Goal: Check status: Check status

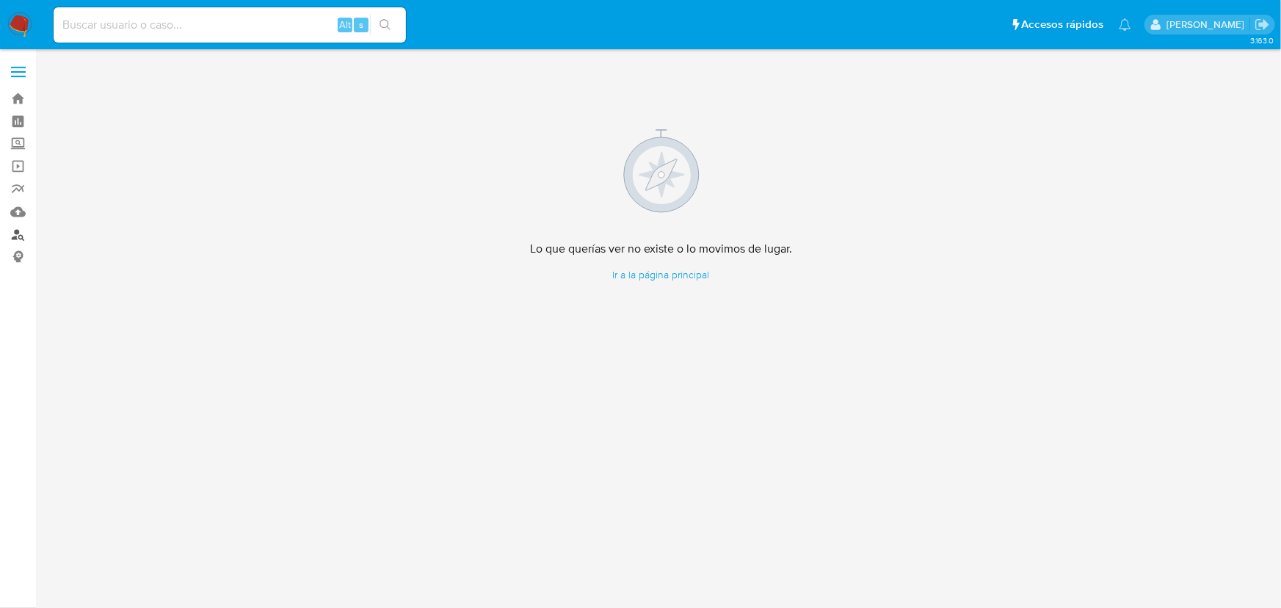
drag, startPoint x: 0, startPoint y: 0, endPoint x: 22, endPoint y: 236, distance: 237.4
click at [22, 236] on link "Buscador de personas" at bounding box center [87, 234] width 175 height 23
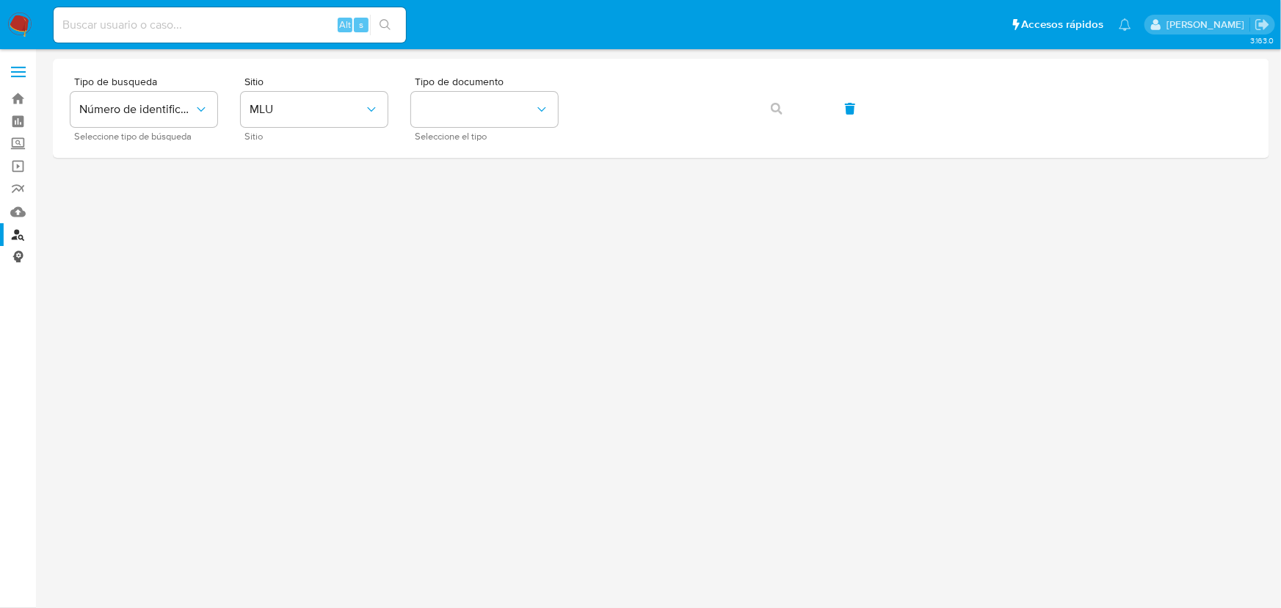
click at [19, 257] on link "Consolidado" at bounding box center [87, 257] width 175 height 23
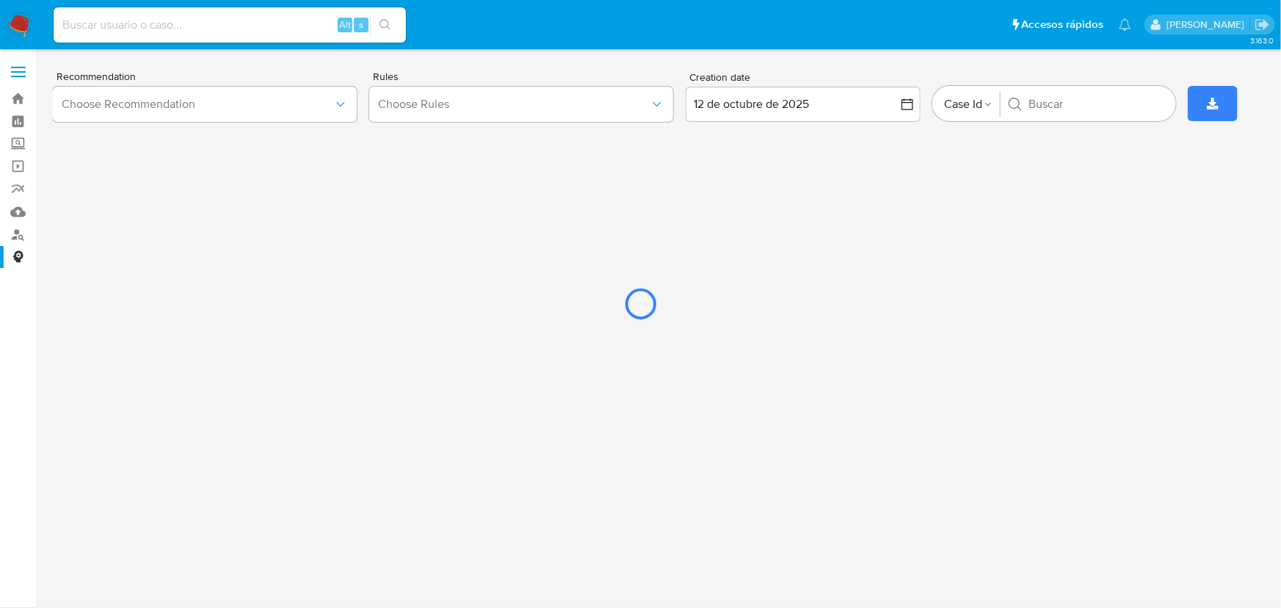
click at [344, 106] on div at bounding box center [640, 304] width 1281 height 608
click at [24, 190] on div at bounding box center [640, 304] width 1281 height 608
click at [19, 187] on div at bounding box center [640, 304] width 1281 height 608
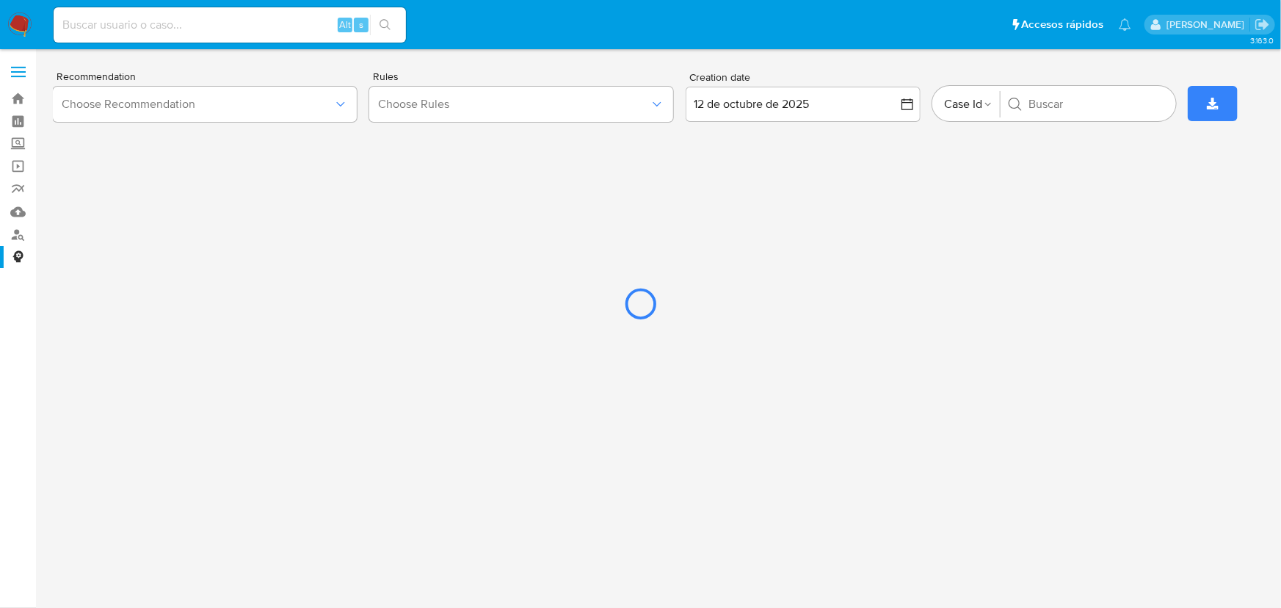
click at [19, 187] on div at bounding box center [640, 304] width 1281 height 608
click at [15, 206] on div at bounding box center [640, 304] width 1281 height 608
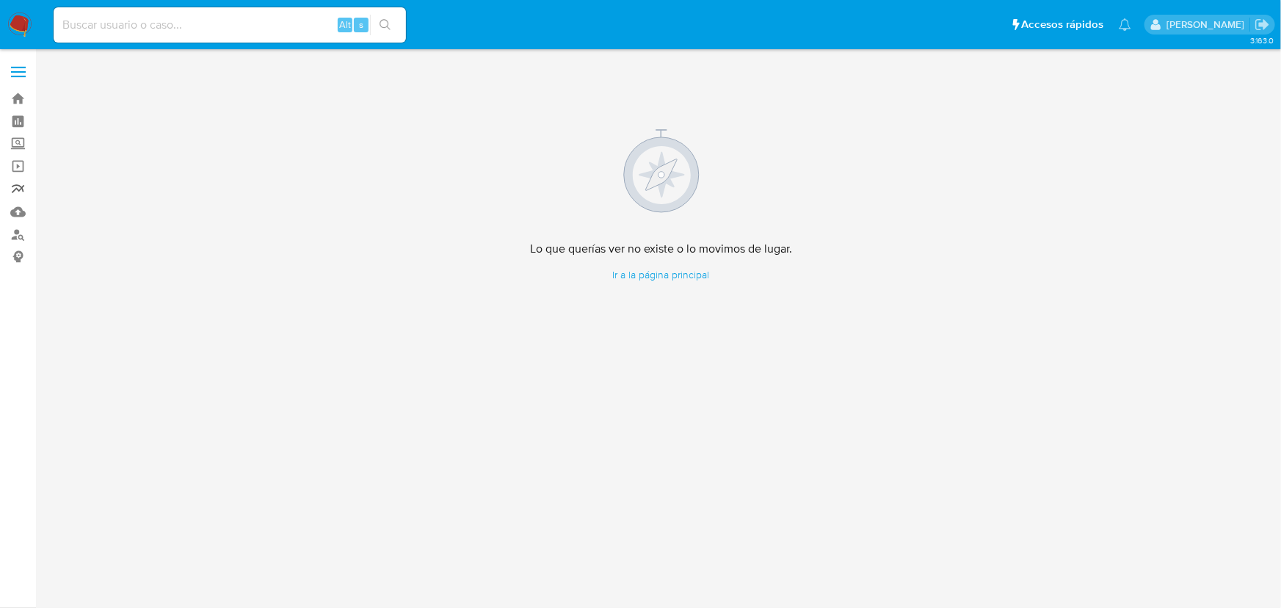
click at [24, 192] on link "Reportes" at bounding box center [87, 189] width 175 height 23
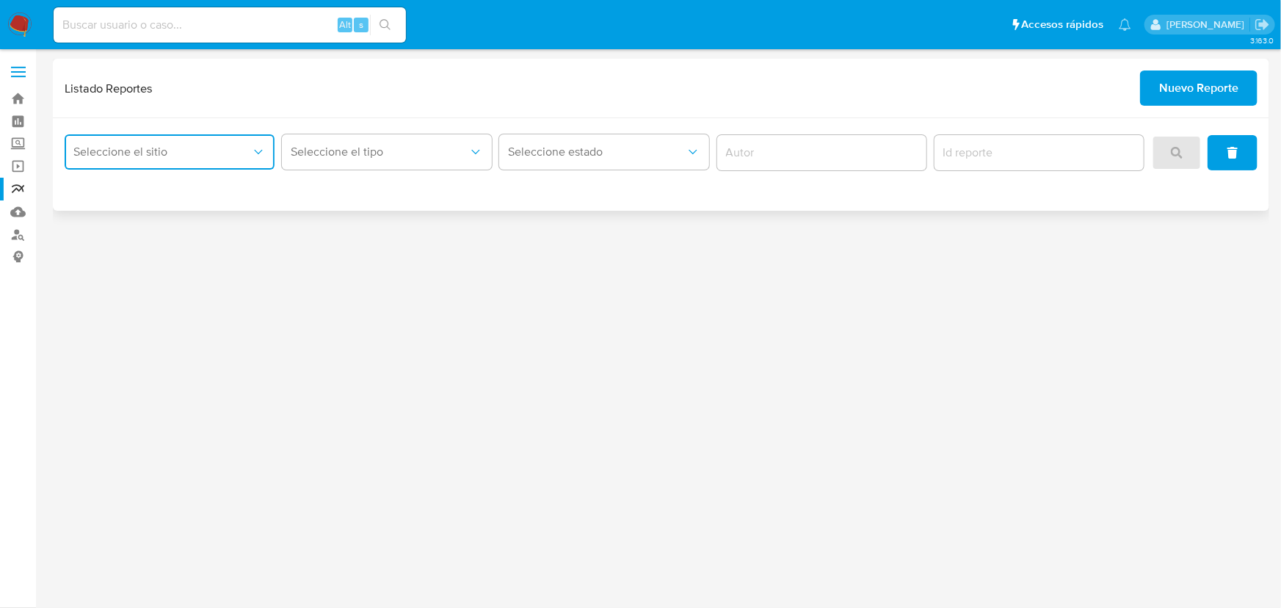
click at [269, 162] on button "Seleccione el sitio" at bounding box center [170, 151] width 210 height 35
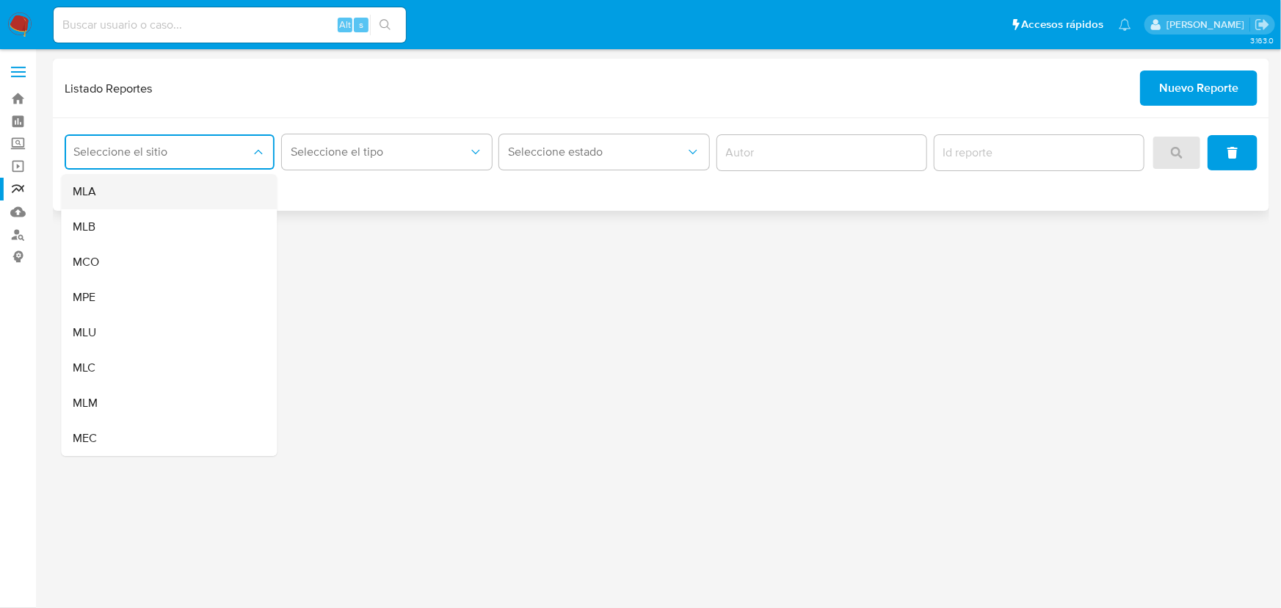
click at [198, 198] on div "MLA" at bounding box center [165, 191] width 184 height 35
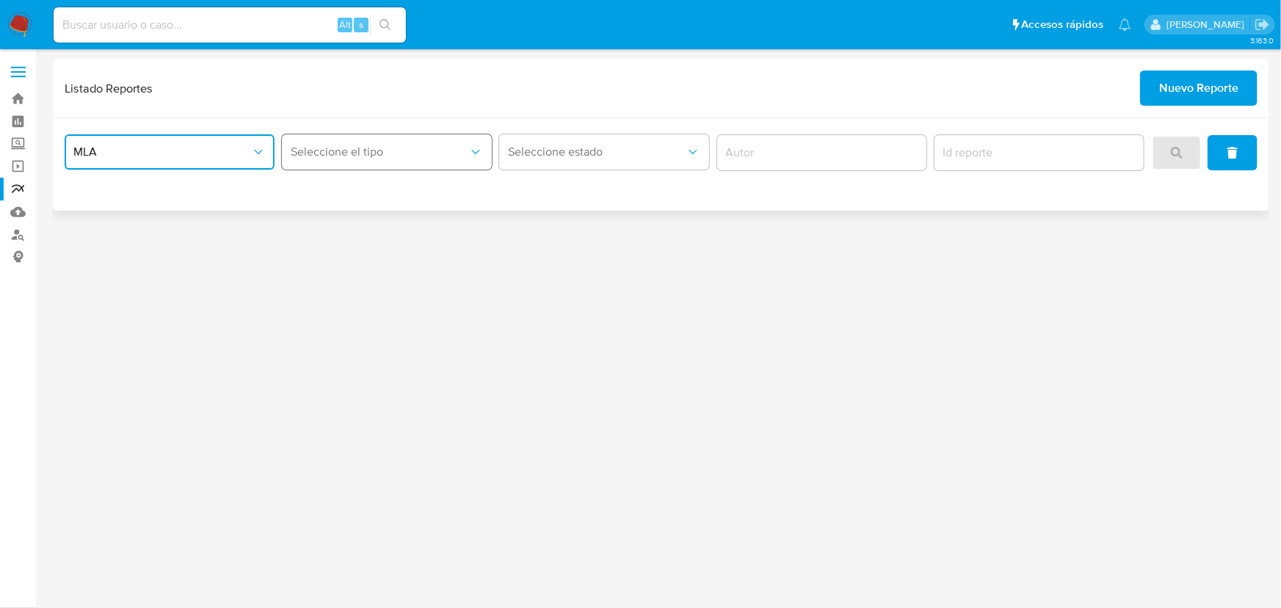
click at [374, 161] on button "Seleccione el tipo" at bounding box center [387, 151] width 210 height 35
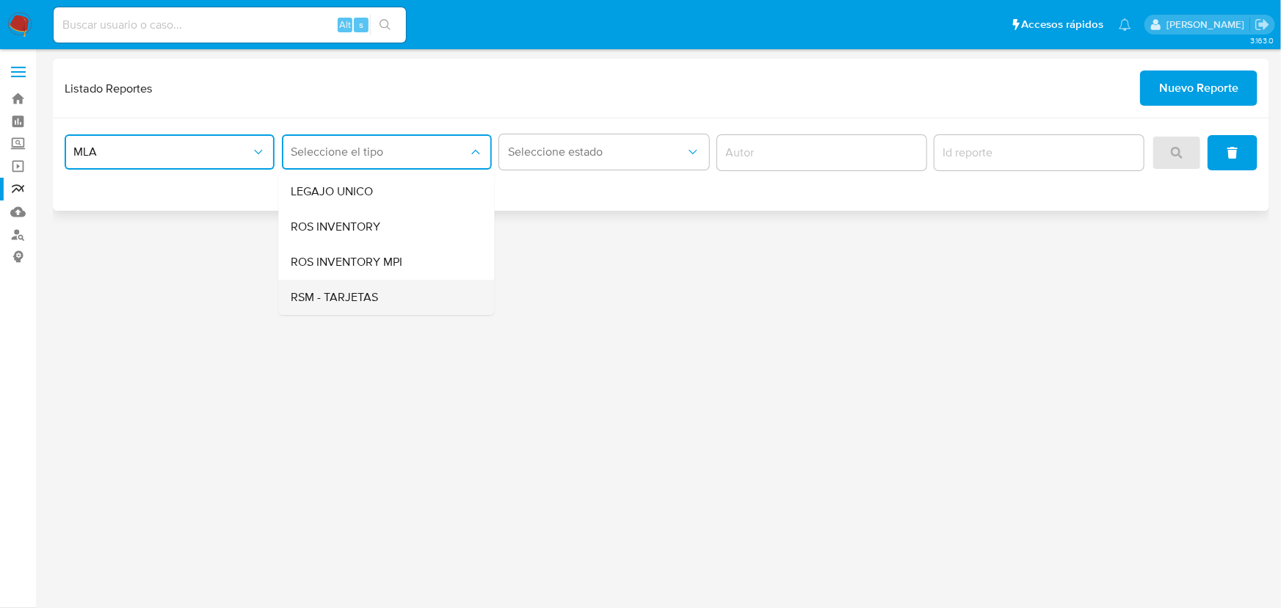
click at [370, 290] on span "RSM - TARJETAS" at bounding box center [334, 297] width 87 height 15
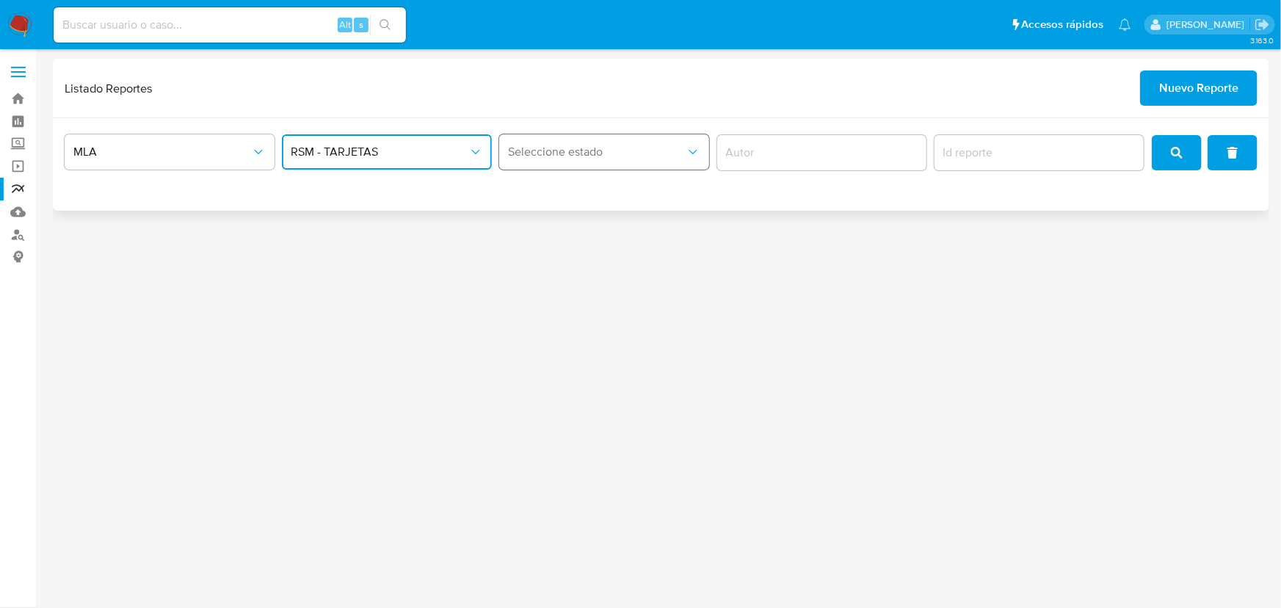
click at [575, 161] on button "Seleccione estado" at bounding box center [604, 151] width 210 height 35
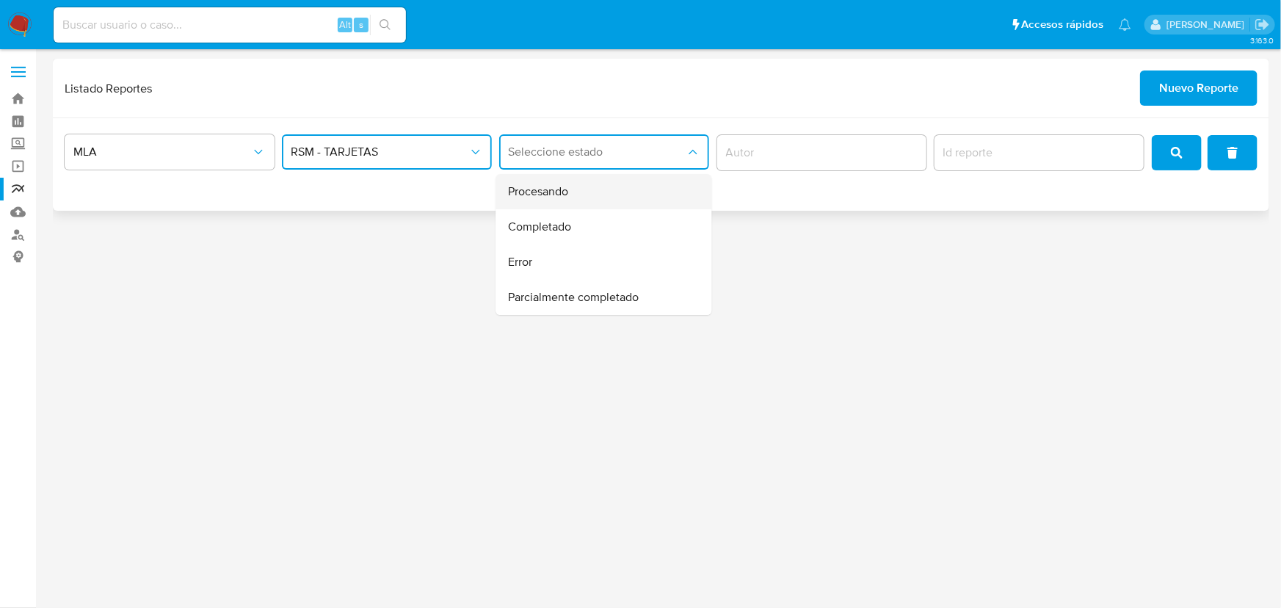
click at [573, 190] on div "Procesando" at bounding box center [600, 191] width 184 height 35
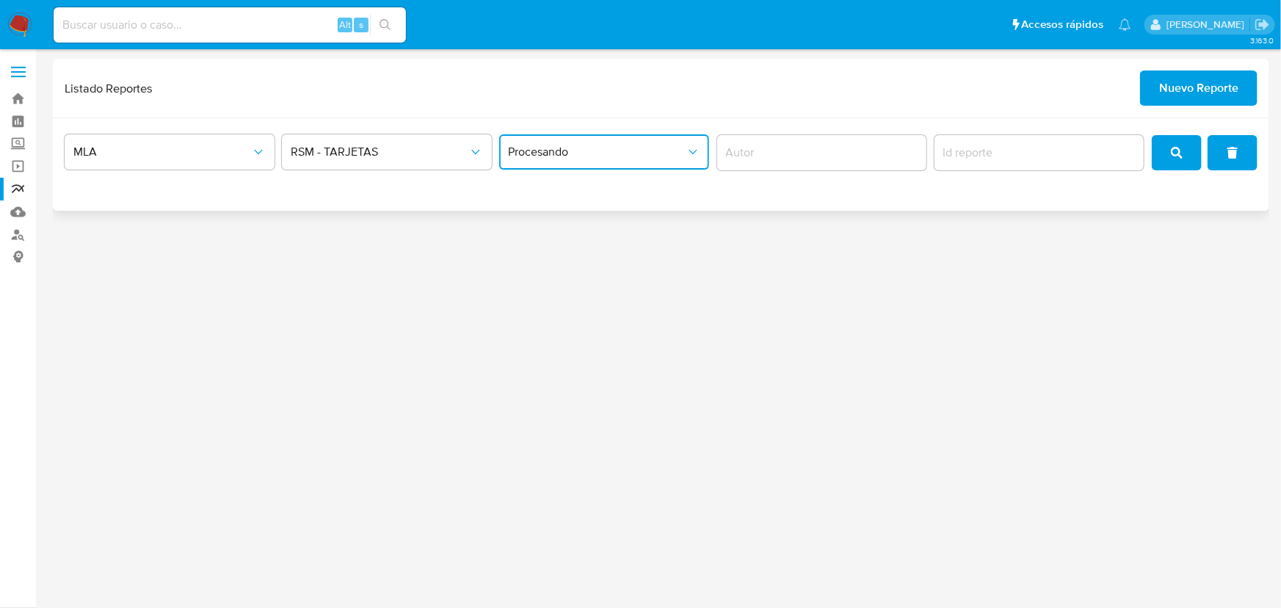
click at [680, 155] on span "Procesando" at bounding box center [597, 152] width 178 height 15
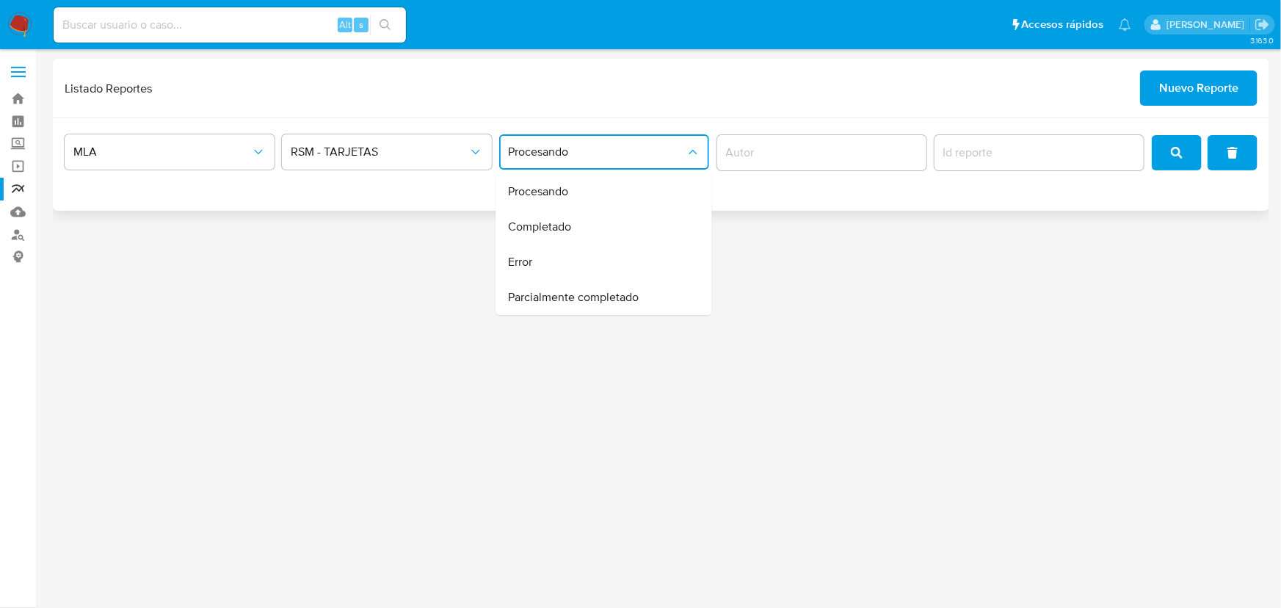
click at [680, 155] on span "Procesando" at bounding box center [597, 152] width 178 height 15
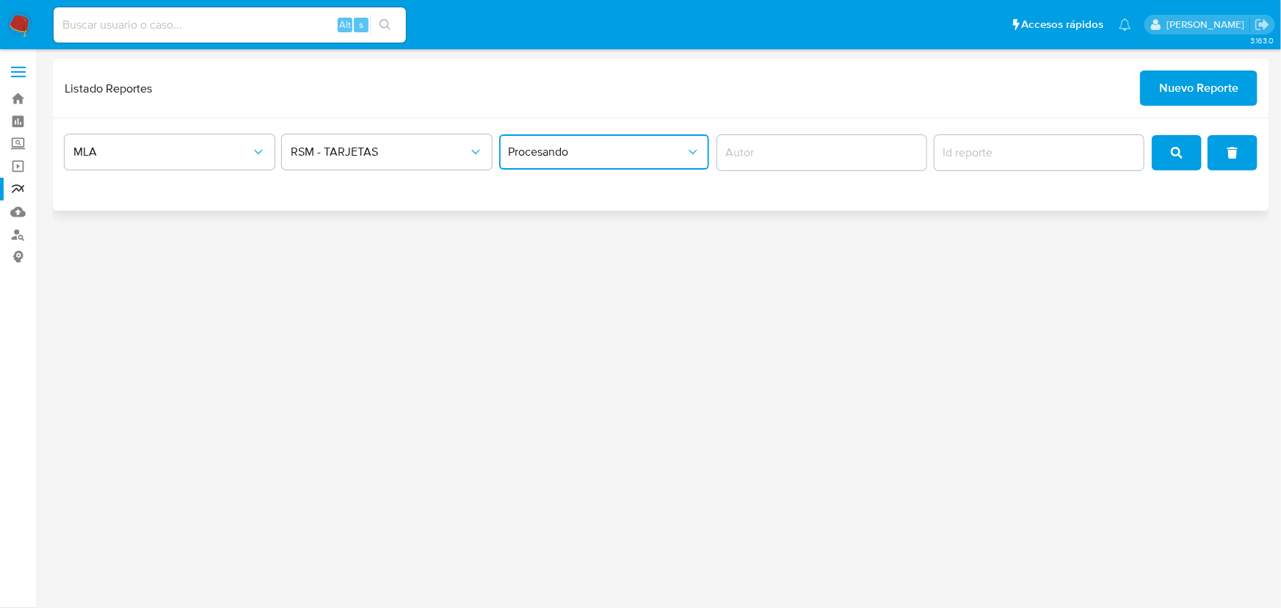
click at [680, 155] on span "Procesando" at bounding box center [597, 152] width 178 height 15
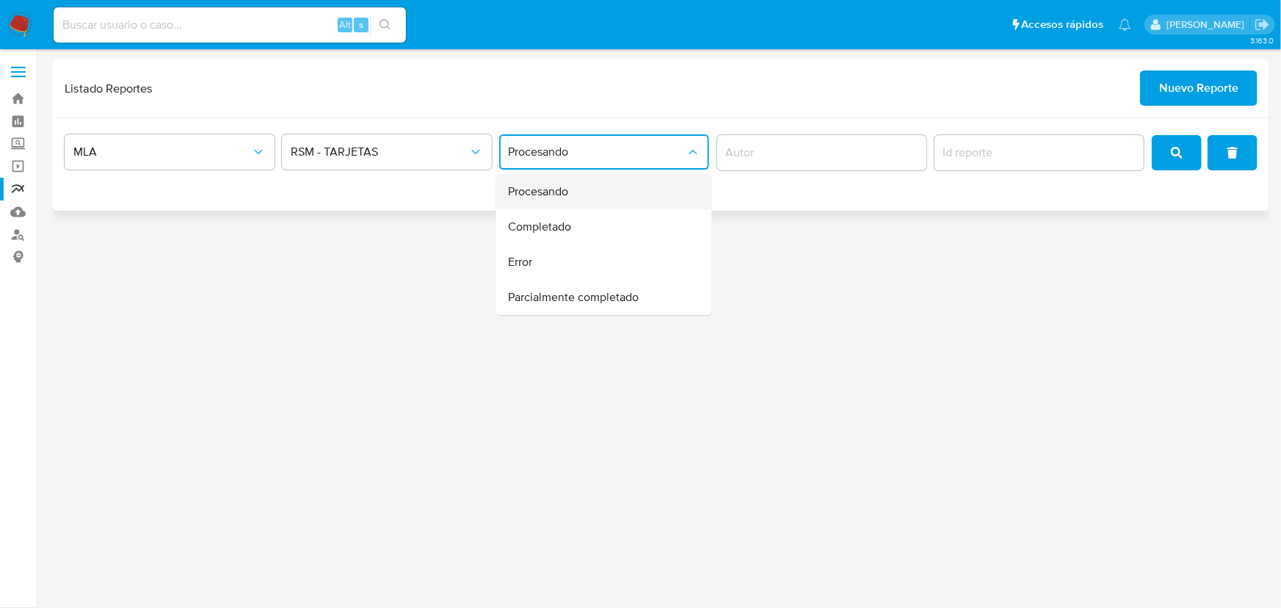
click at [689, 179] on div "Procesando" at bounding box center [600, 191] width 184 height 35
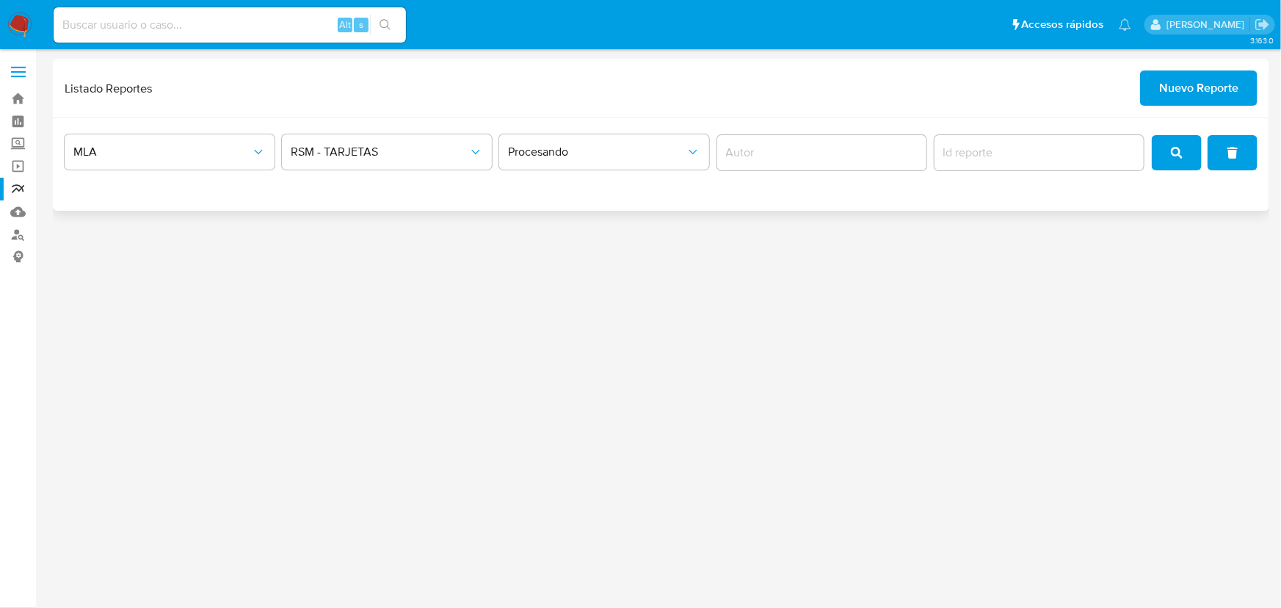
click at [778, 161] on div at bounding box center [822, 152] width 210 height 35
click at [1160, 153] on button "search" at bounding box center [1177, 152] width 50 height 35
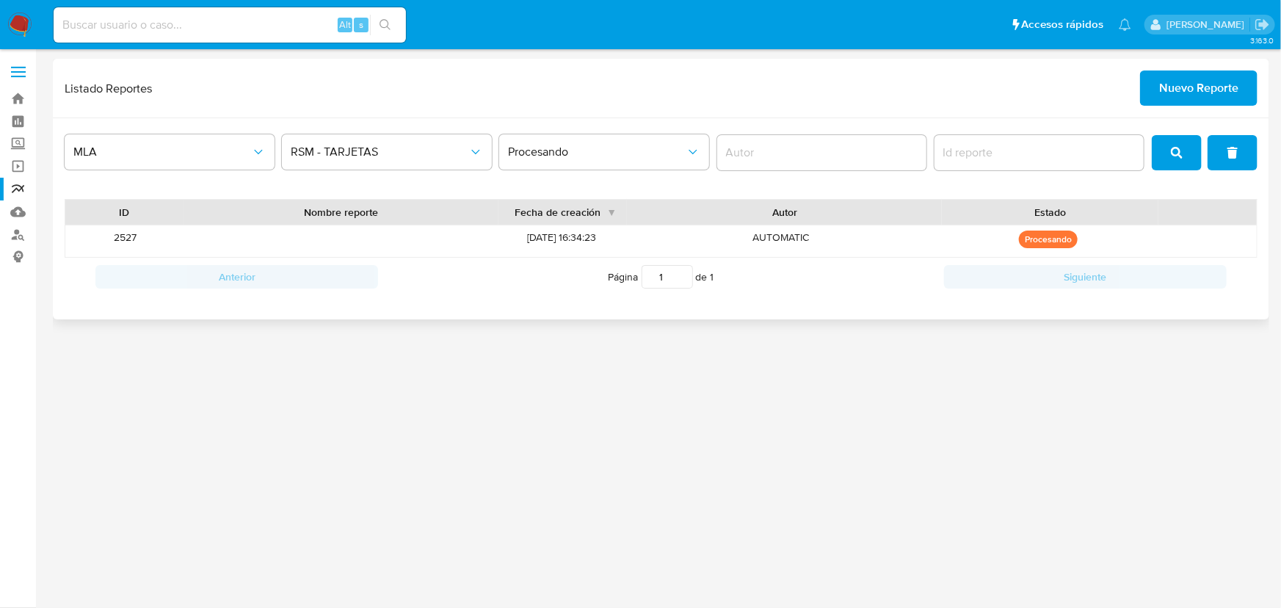
click at [1058, 237] on p "Procesando" at bounding box center [1048, 239] width 59 height 18
click at [575, 232] on span "[DATE] 16:34:23" at bounding box center [562, 237] width 69 height 15
click at [536, 242] on span "[DATE] 16:34:23" at bounding box center [562, 237] width 69 height 15
click at [630, 151] on span "Procesando" at bounding box center [597, 152] width 178 height 15
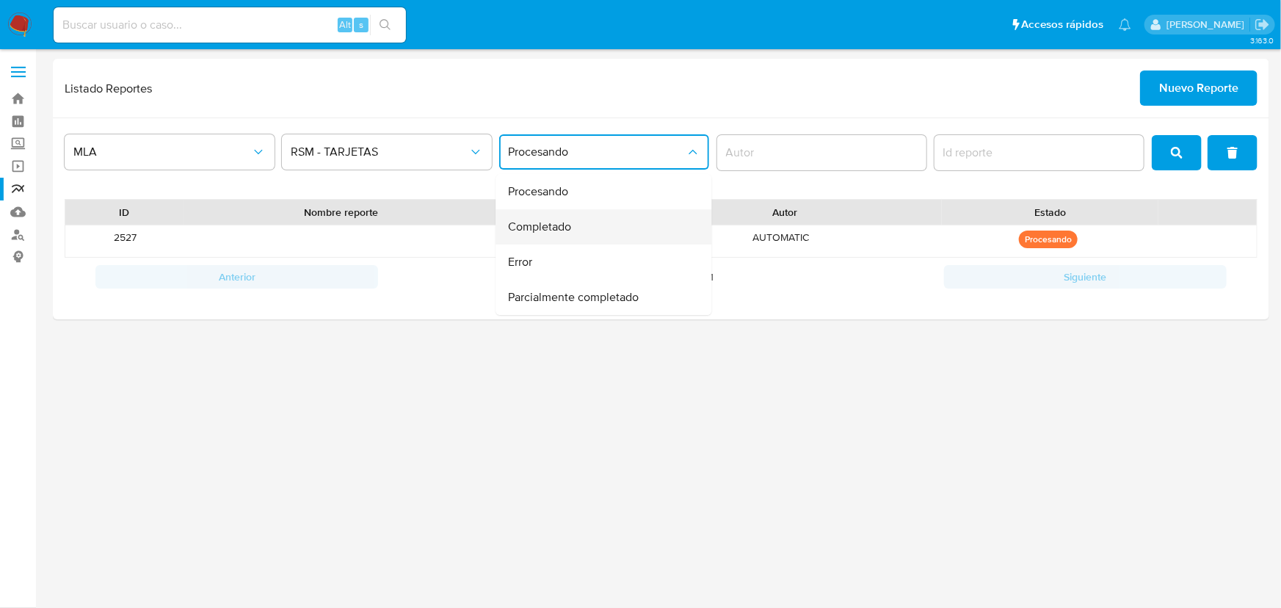
click at [575, 225] on div "Completado" at bounding box center [600, 226] width 184 height 35
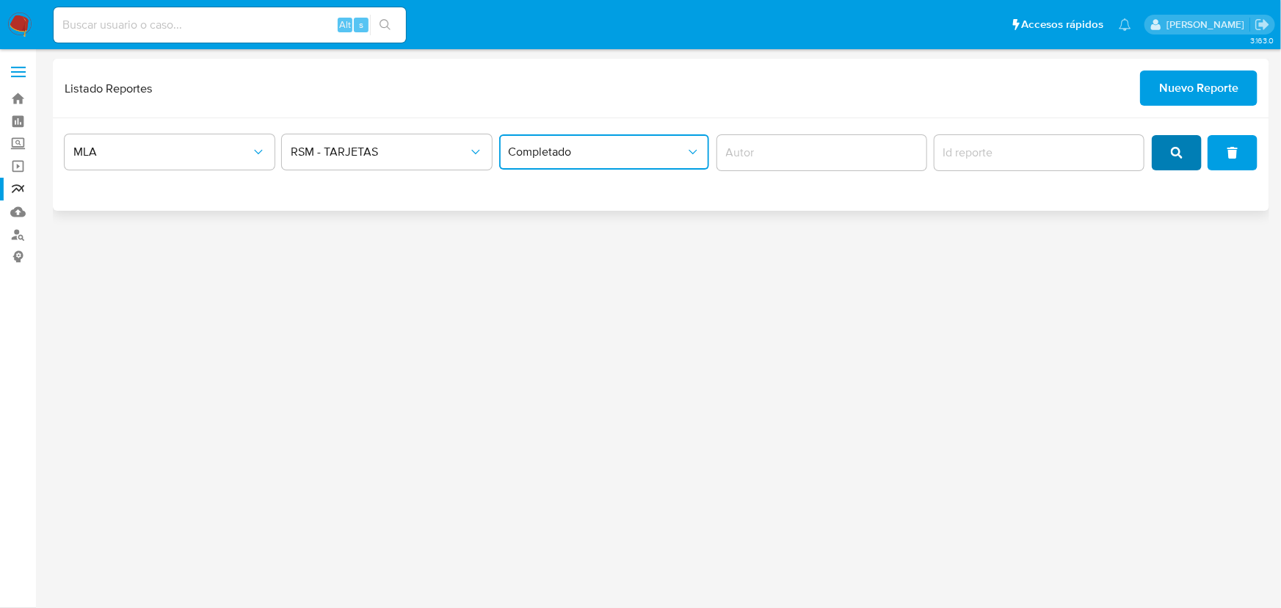
click at [1172, 158] on icon "search" at bounding box center [1177, 153] width 12 height 12
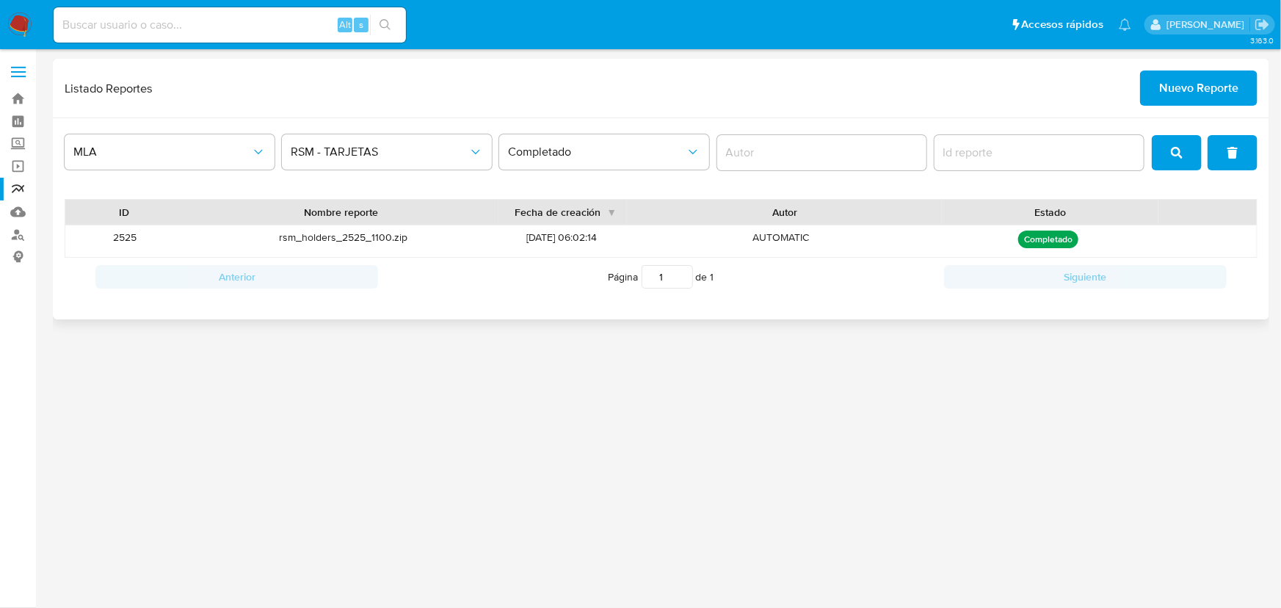
click at [1057, 242] on p "Completado" at bounding box center [1048, 239] width 60 height 18
click at [527, 235] on span "[DATE] 06:02:14" at bounding box center [562, 237] width 70 height 15
click at [640, 161] on button "Completado" at bounding box center [604, 151] width 210 height 35
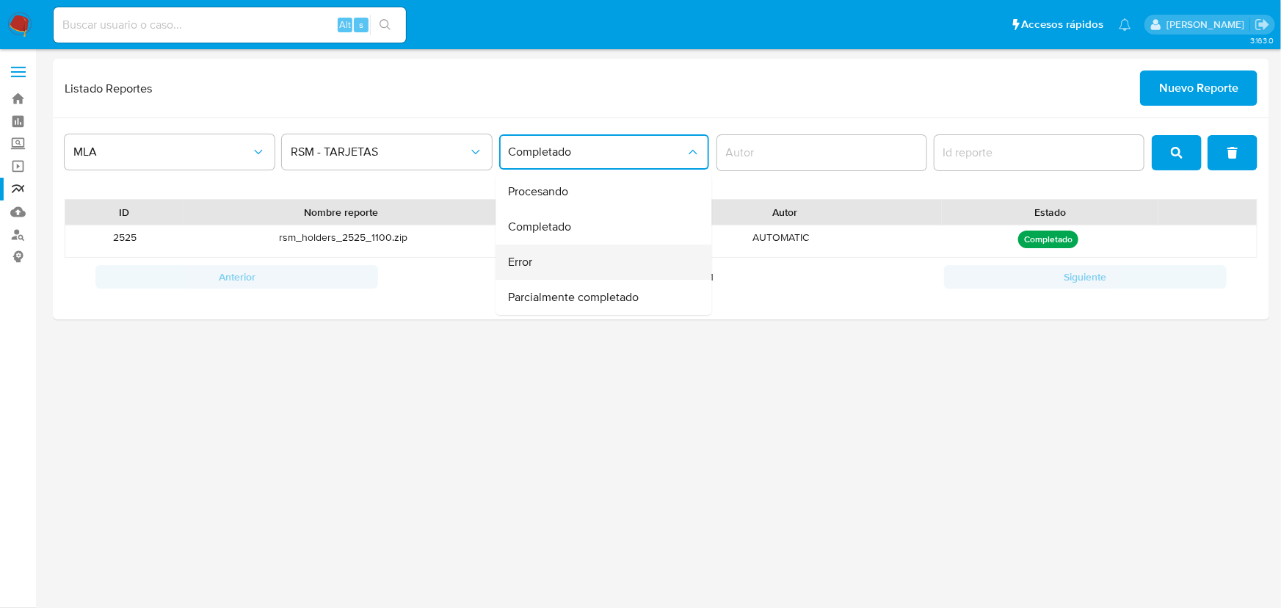
click at [595, 267] on div "Error" at bounding box center [600, 261] width 184 height 35
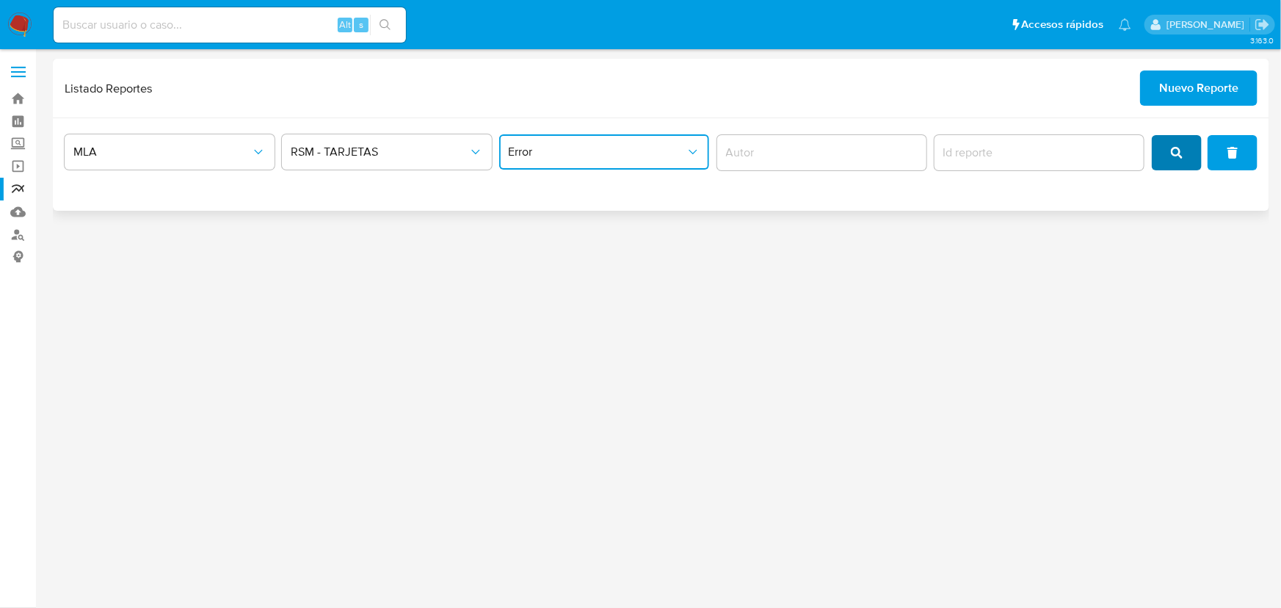
click at [1185, 159] on button "search" at bounding box center [1177, 152] width 50 height 35
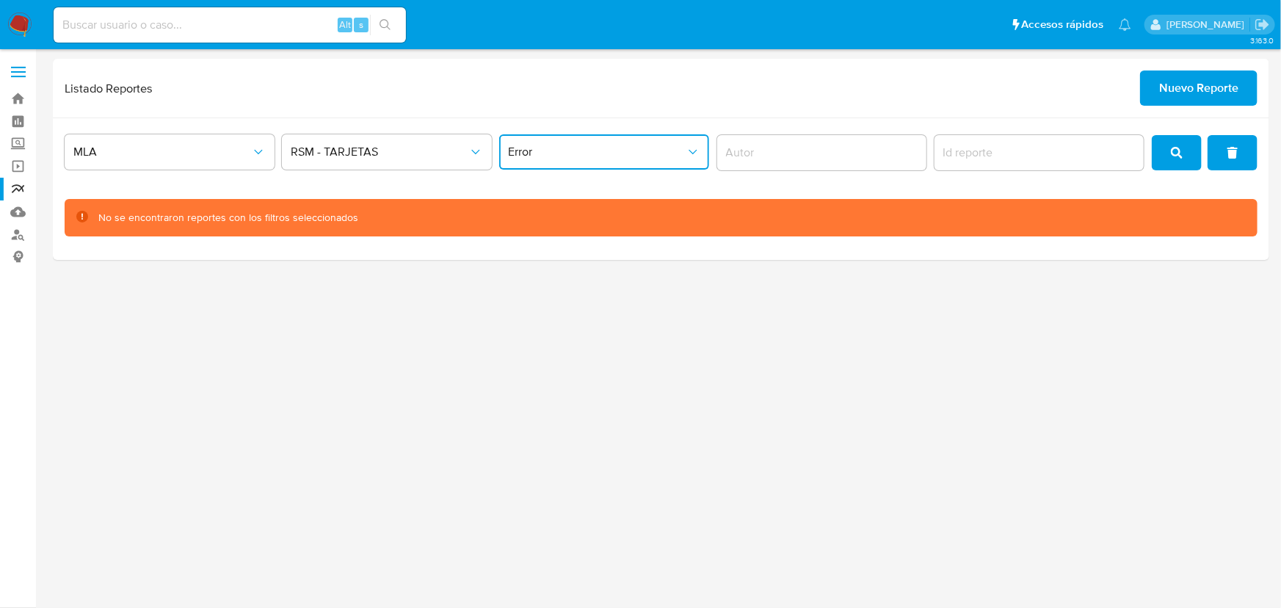
click at [686, 158] on icon "status" at bounding box center [693, 152] width 15 height 15
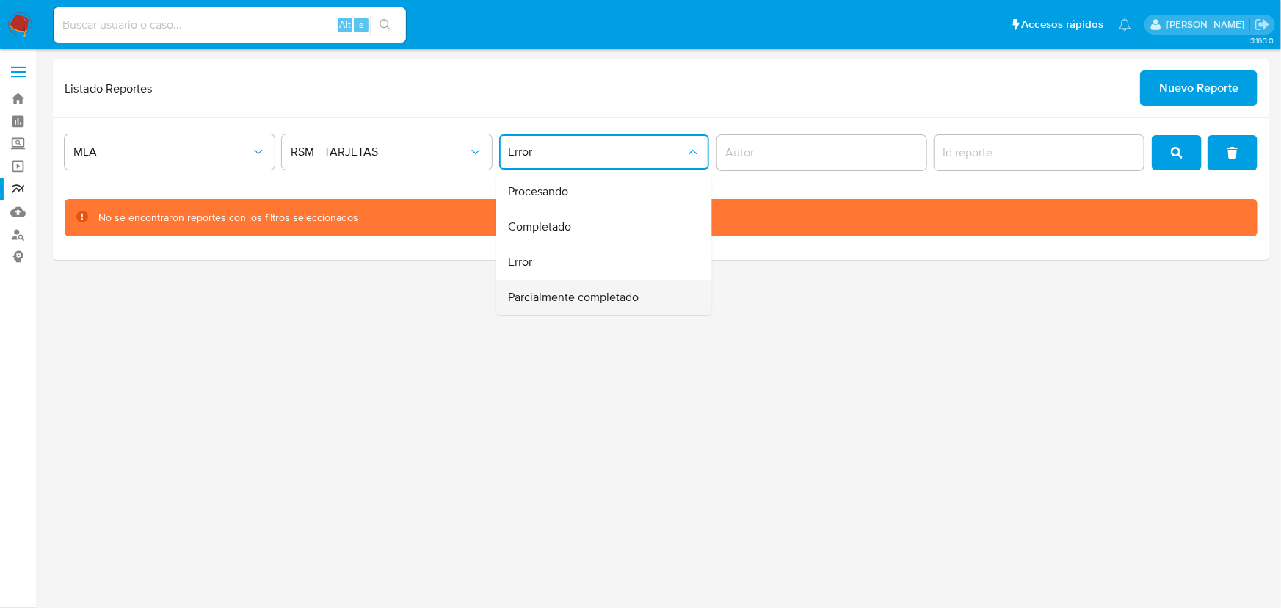
click at [605, 287] on div "Parcialmente completado" at bounding box center [600, 297] width 184 height 35
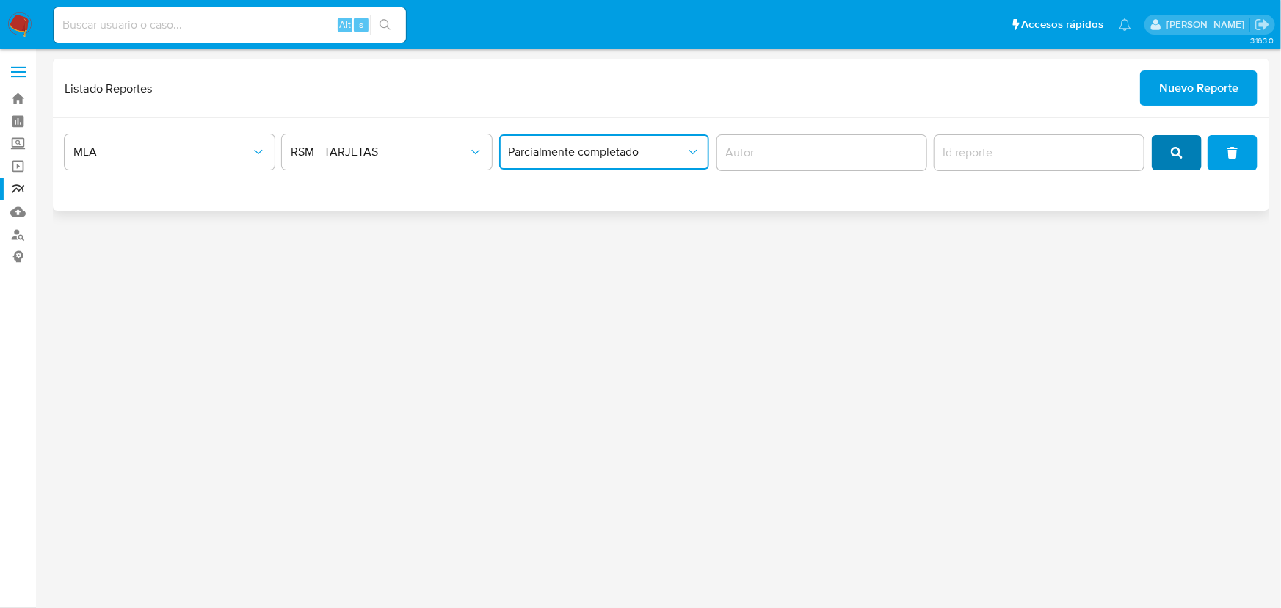
click at [1167, 144] on button "search" at bounding box center [1177, 152] width 50 height 35
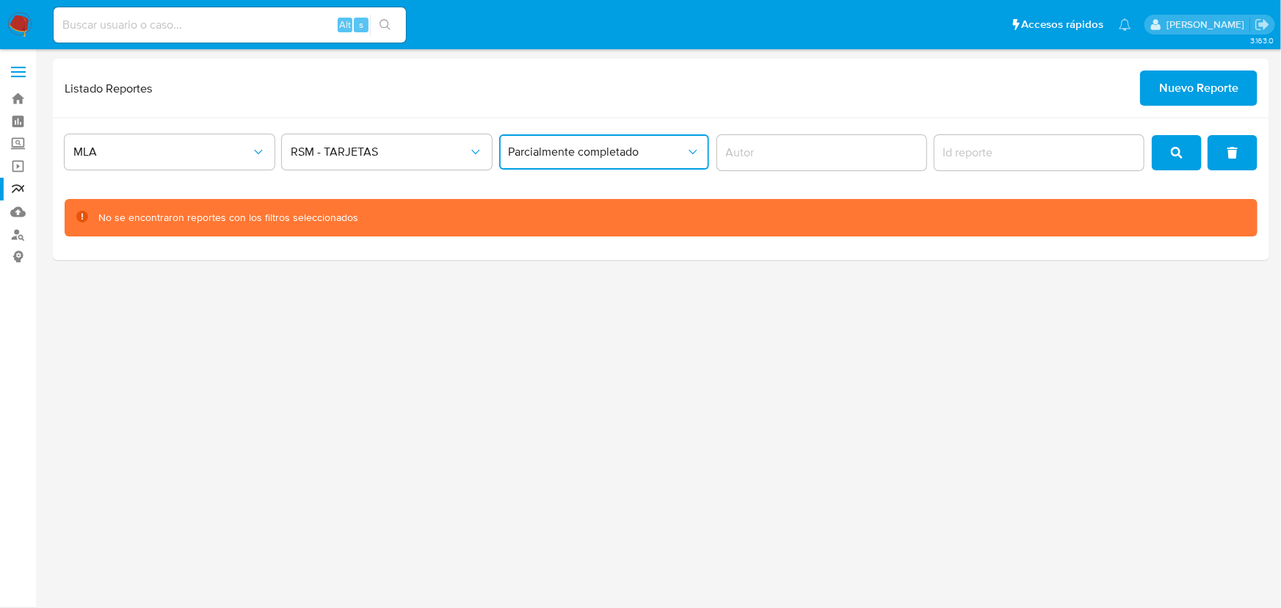
click at [670, 158] on button "Parcialmente completado" at bounding box center [604, 151] width 210 height 35
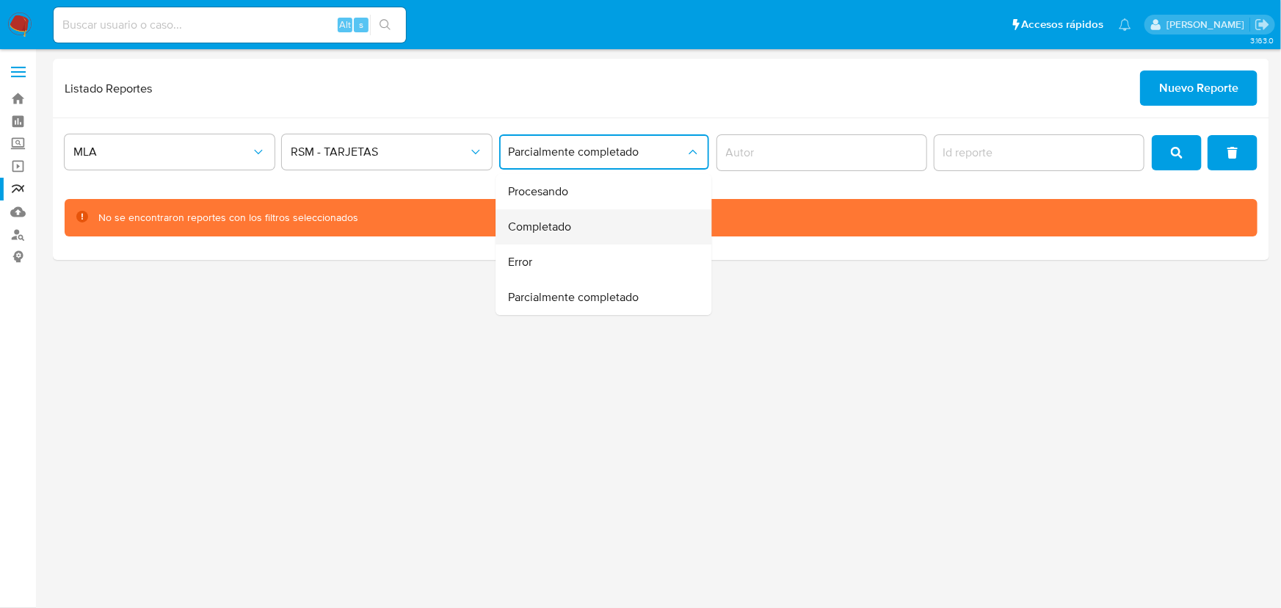
click at [562, 226] on span "Completado" at bounding box center [539, 226] width 63 height 15
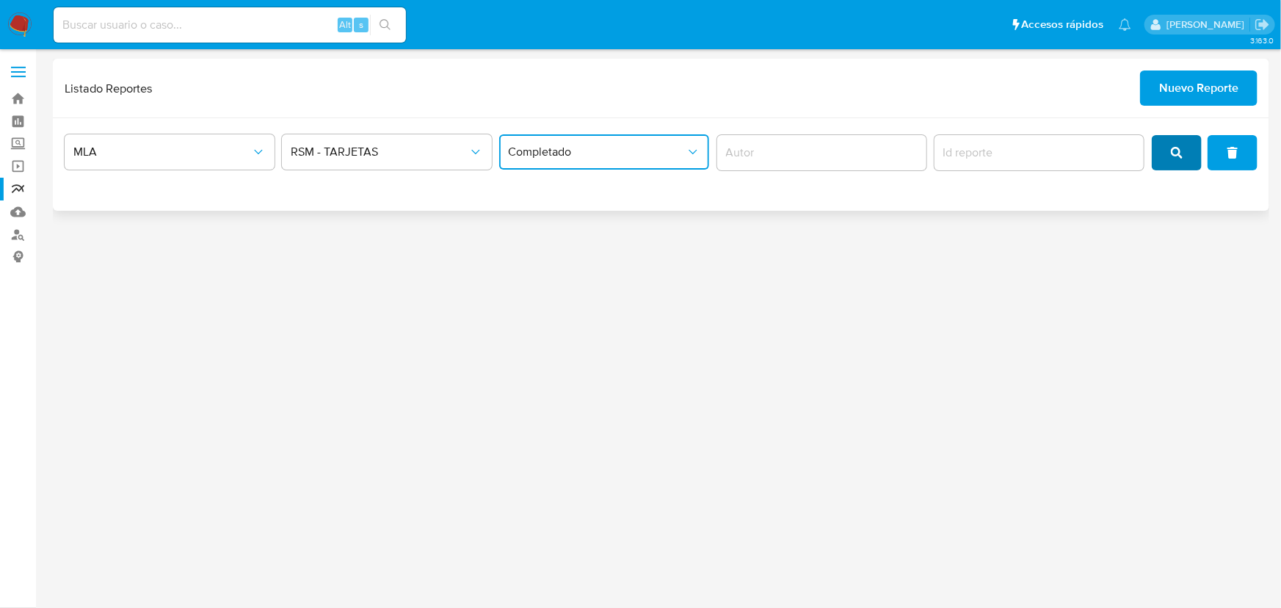
click at [1187, 167] on button "search" at bounding box center [1177, 152] width 50 height 35
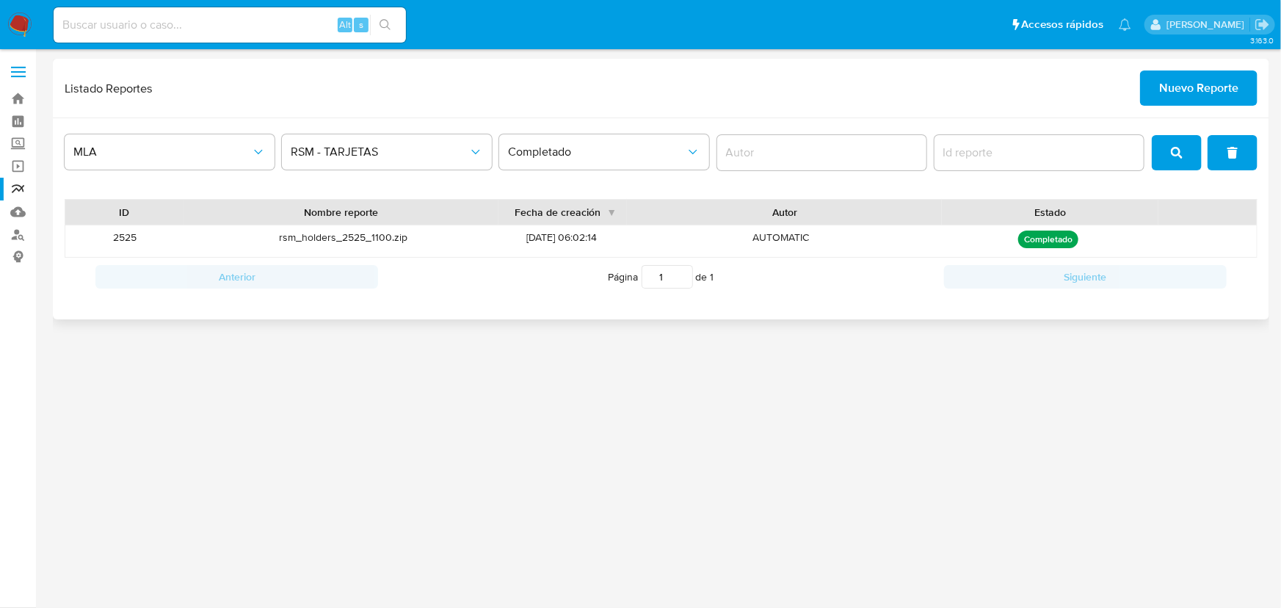
click at [1039, 235] on p "Completado" at bounding box center [1048, 239] width 60 height 18
drag, startPoint x: 563, startPoint y: 239, endPoint x: 470, endPoint y: 247, distance: 93.6
click at [562, 239] on span "[DATE] 06:02:14" at bounding box center [562, 237] width 70 height 15
click at [351, 242] on div "rsm_holders_2525_1100.zip" at bounding box center [343, 241] width 318 height 32
click at [1220, 86] on span "Nuevo Reporte" at bounding box center [1198, 88] width 79 height 32
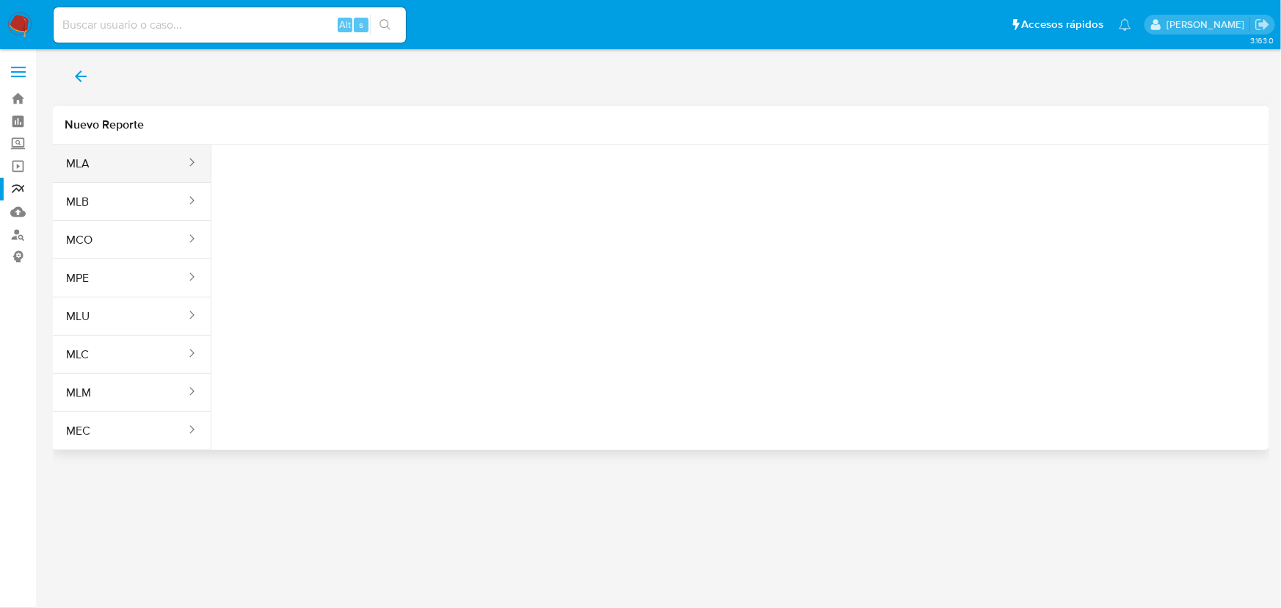
click at [167, 172] on button "MLA" at bounding box center [120, 163] width 134 height 35
click at [298, 173] on button "Seleccione una opcion" at bounding box center [303, 183] width 161 height 35
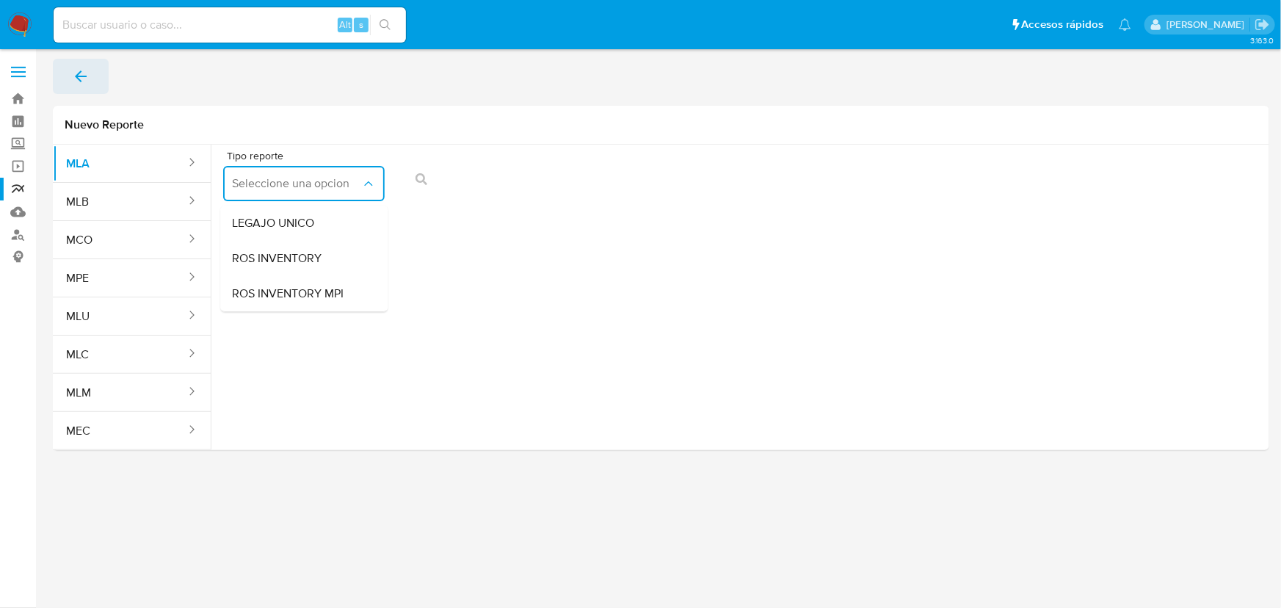
click at [76, 79] on icon "back" at bounding box center [81, 77] width 18 height 18
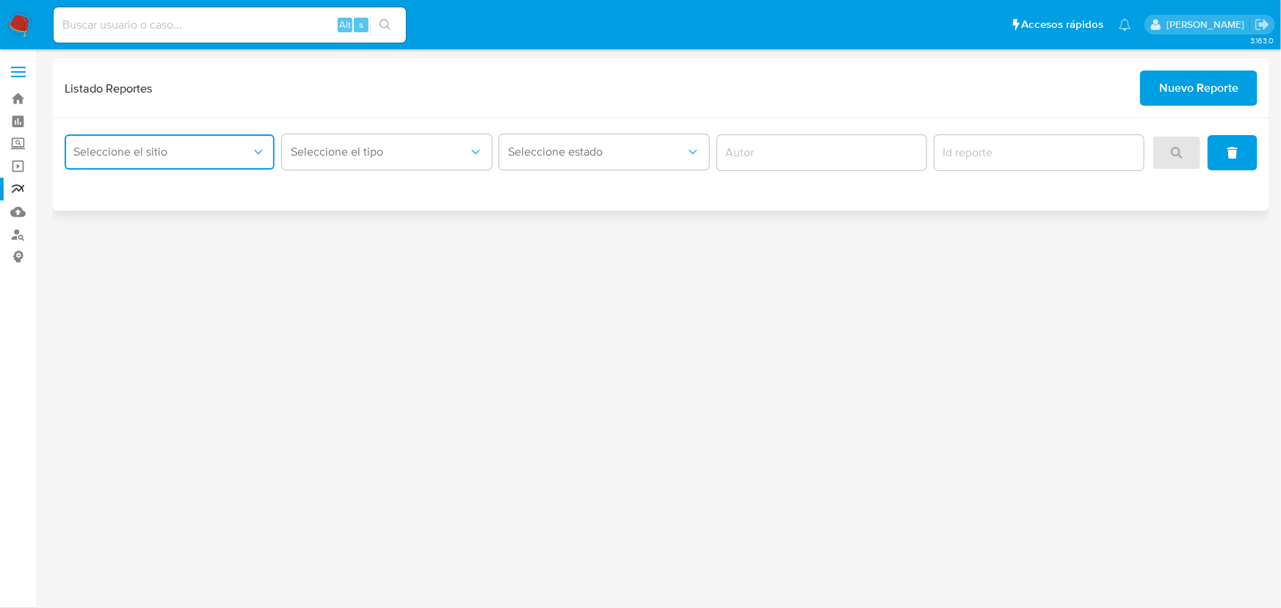
click at [213, 167] on button "Seleccione el sitio" at bounding box center [170, 151] width 210 height 35
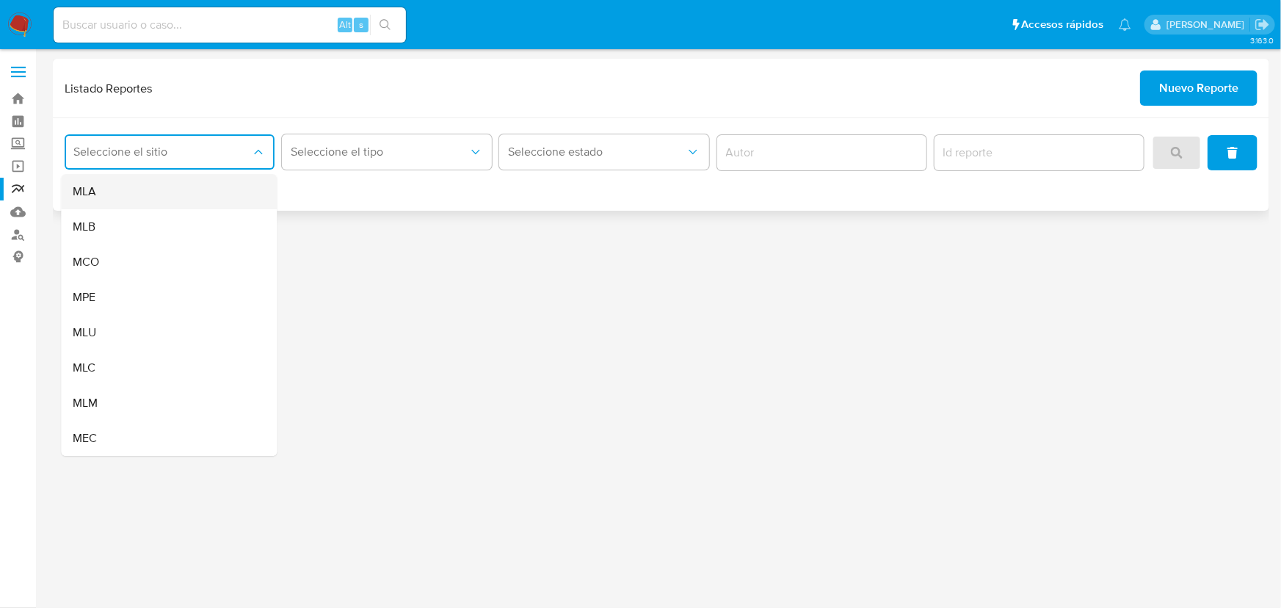
click at [159, 203] on div "MLA" at bounding box center [165, 191] width 184 height 35
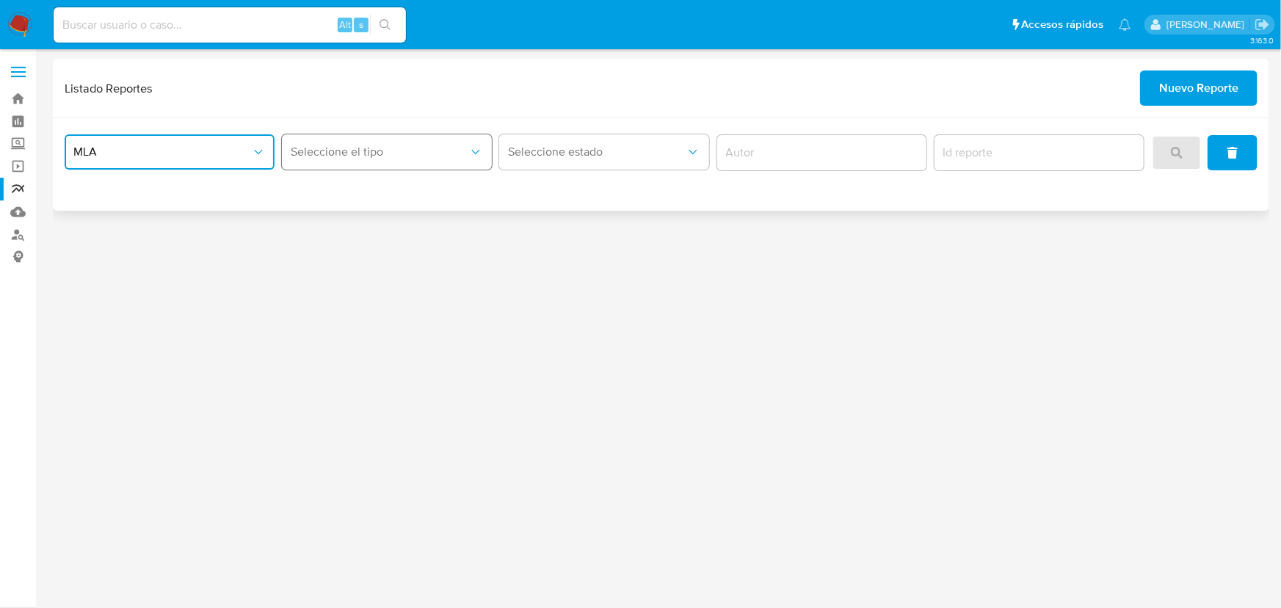
click at [404, 168] on button "Seleccione el tipo" at bounding box center [387, 151] width 210 height 35
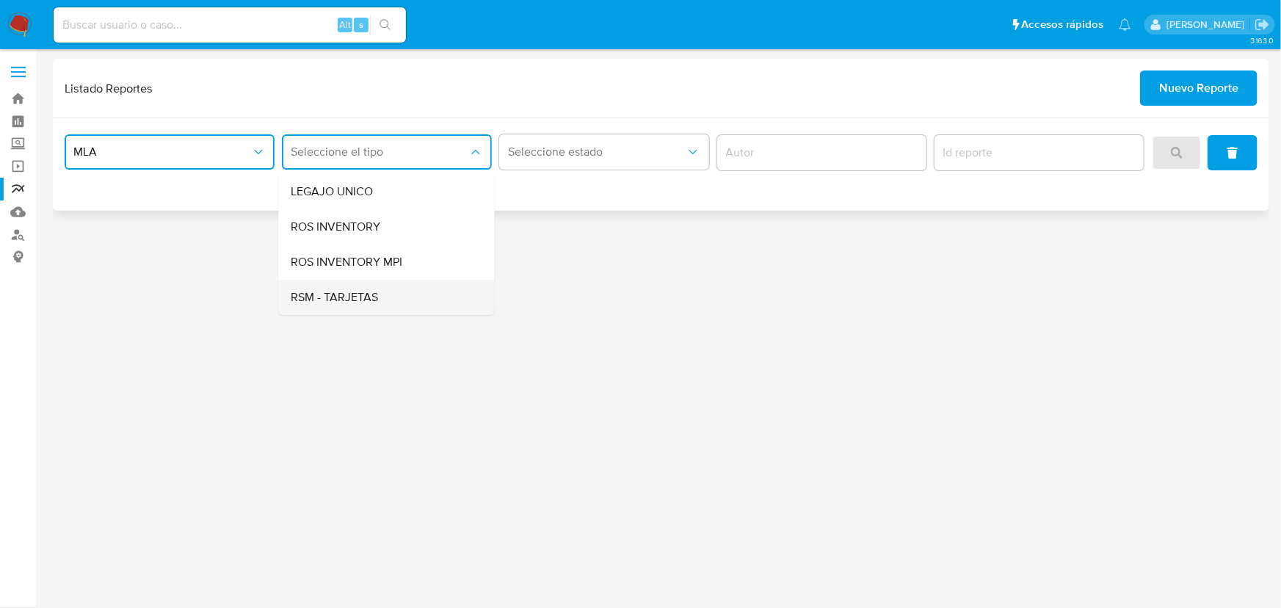
click at [384, 293] on div "RSM - TARJETAS" at bounding box center [383, 297] width 184 height 35
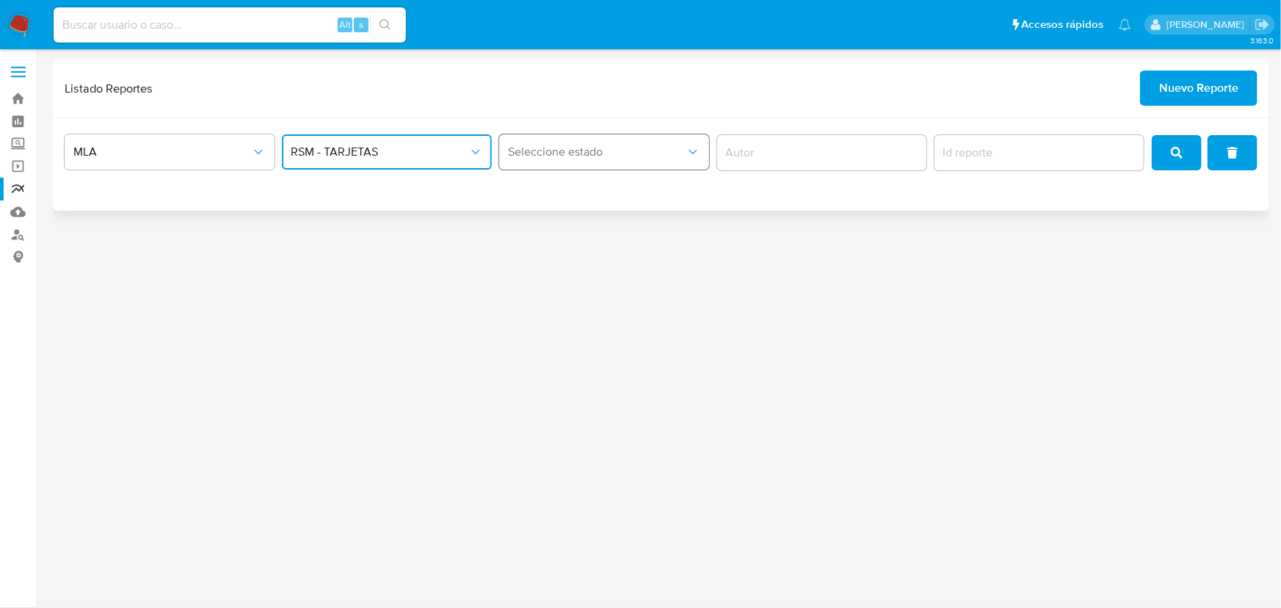
click at [598, 153] on span "Seleccione estado" at bounding box center [597, 152] width 178 height 15
click at [373, 156] on span "RSM - TARJETAS" at bounding box center [380, 152] width 178 height 15
click at [661, 158] on span "Seleccione estado" at bounding box center [597, 152] width 178 height 15
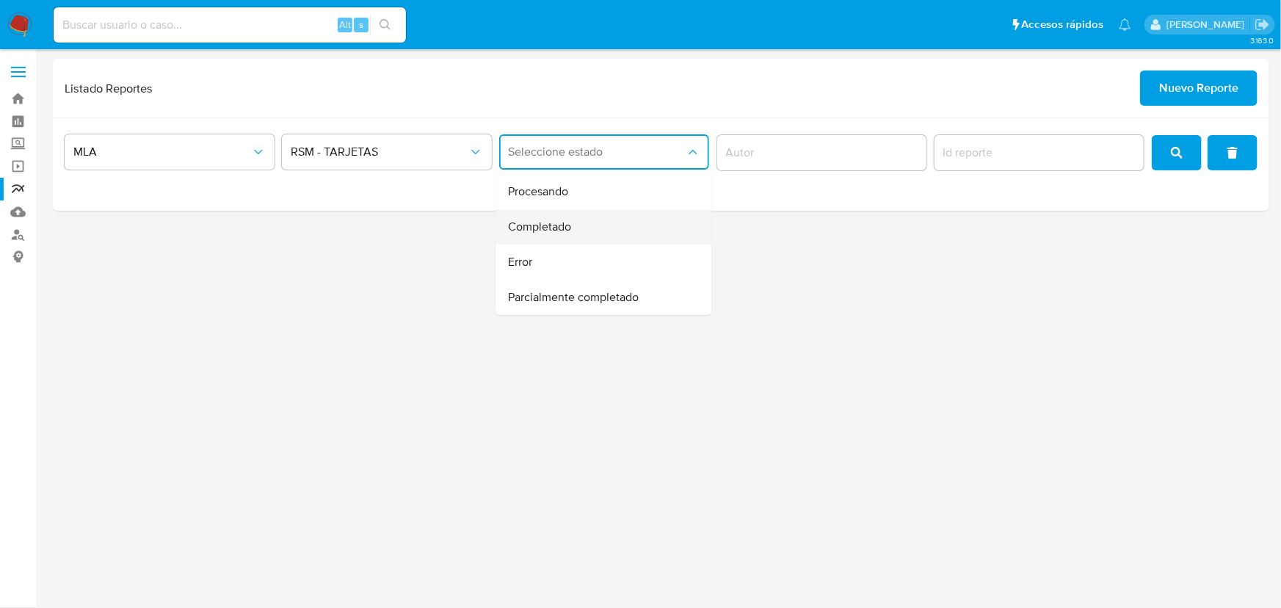
click at [628, 219] on div "Completado" at bounding box center [600, 226] width 184 height 35
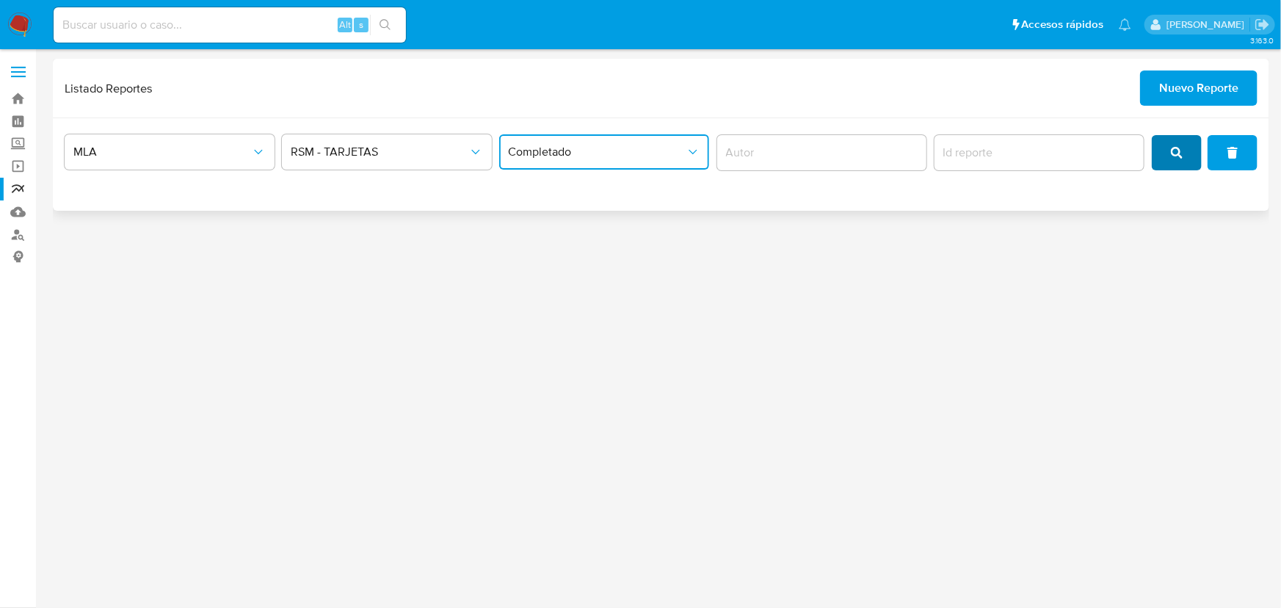
click at [1177, 161] on span "search" at bounding box center [1177, 153] width 12 height 32
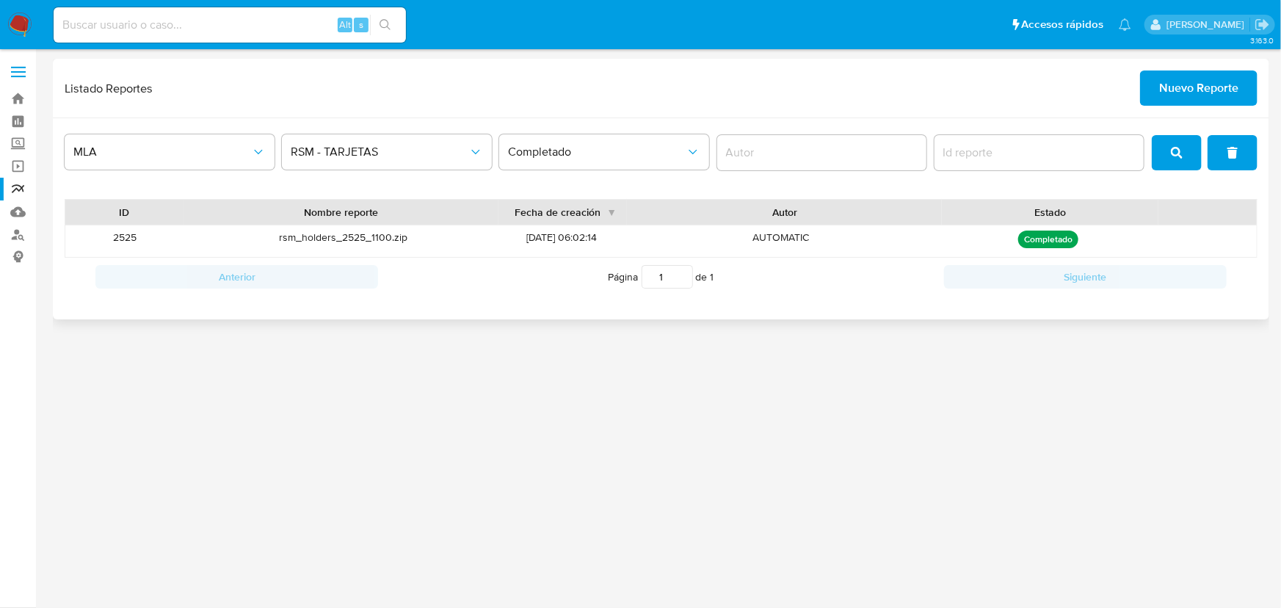
click at [581, 243] on span "[DATE] 06:02:14" at bounding box center [562, 237] width 70 height 15
click at [366, 236] on div "rsm_holders_2525_1100.zip" at bounding box center [343, 241] width 318 height 32
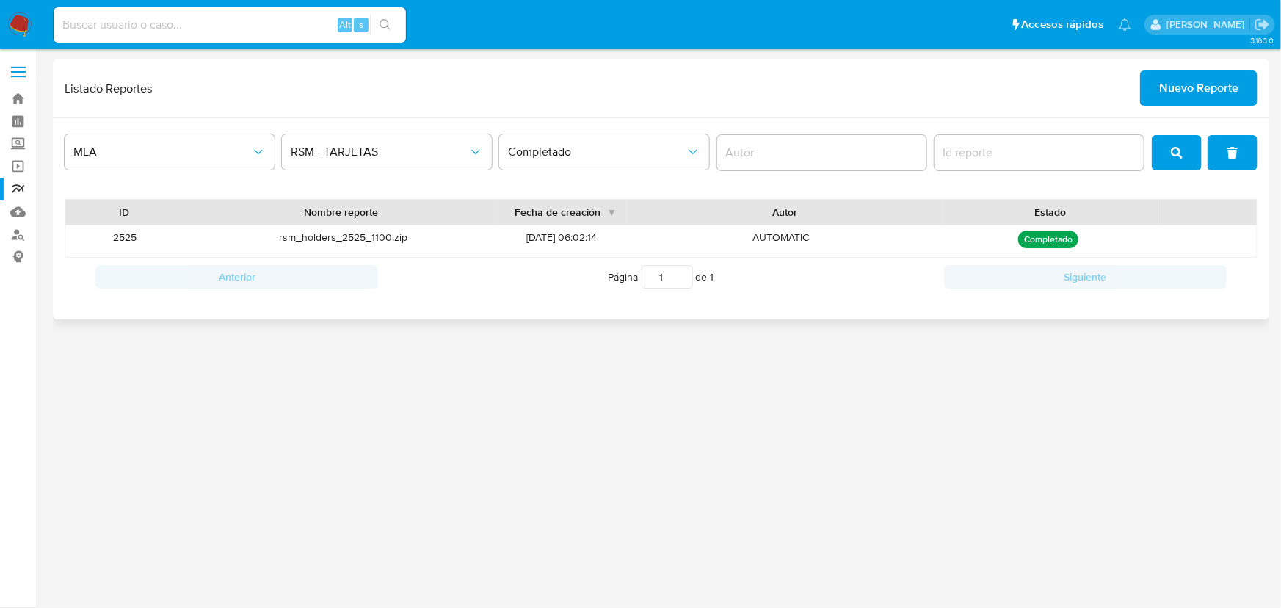
click at [366, 236] on div "rsm_holders_2525_1100.zip" at bounding box center [343, 241] width 318 height 32
click at [1160, 94] on span "Nuevo Reporte" at bounding box center [1198, 88] width 79 height 32
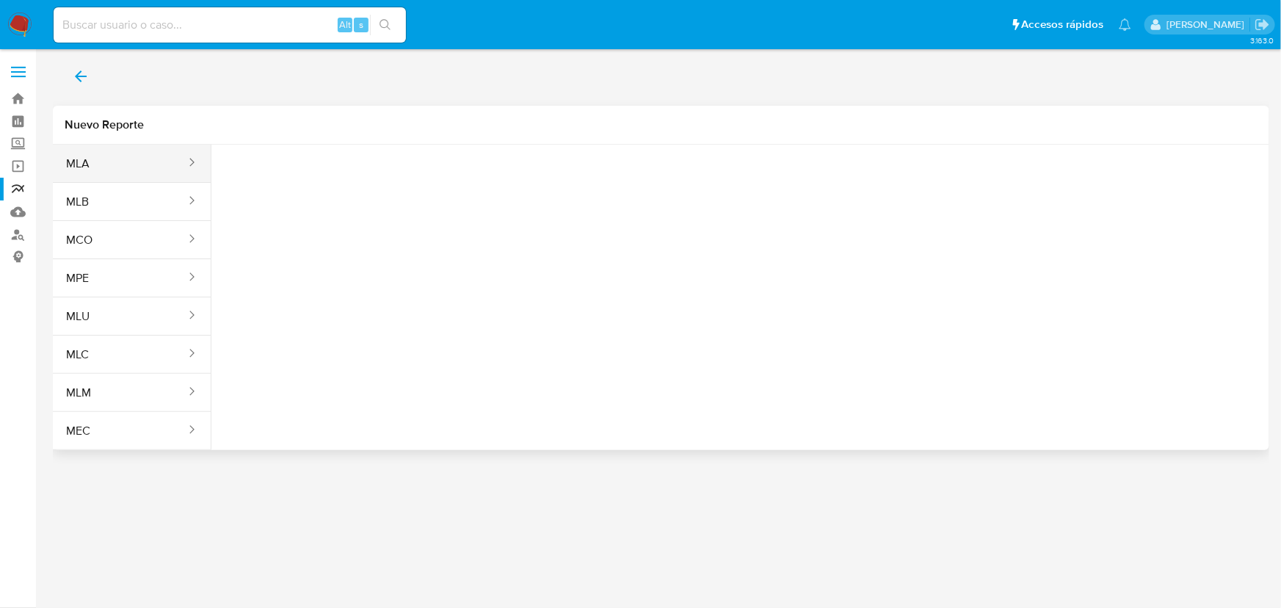
click at [62, 161] on button "MLA" at bounding box center [120, 163] width 134 height 35
click at [323, 205] on div "Tipo reporte Seleccione una opcion" at bounding box center [303, 178] width 161 height 57
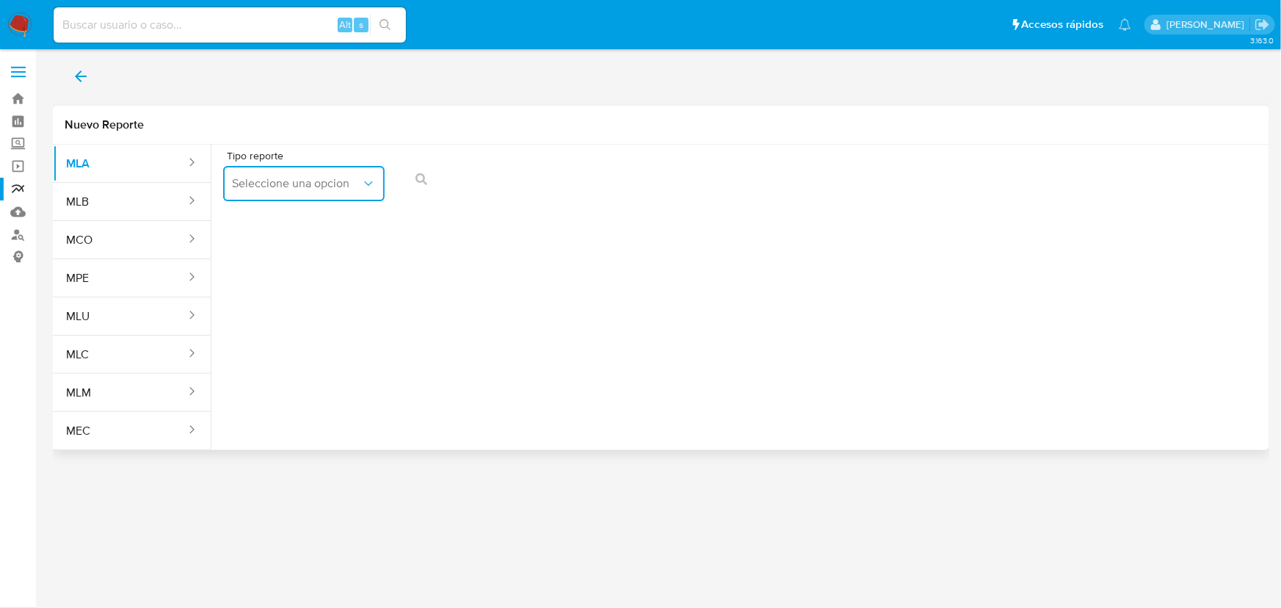
click at [322, 195] on button "Seleccione una opcion" at bounding box center [303, 183] width 161 height 35
click at [66, 80] on button "back" at bounding box center [81, 76] width 56 height 35
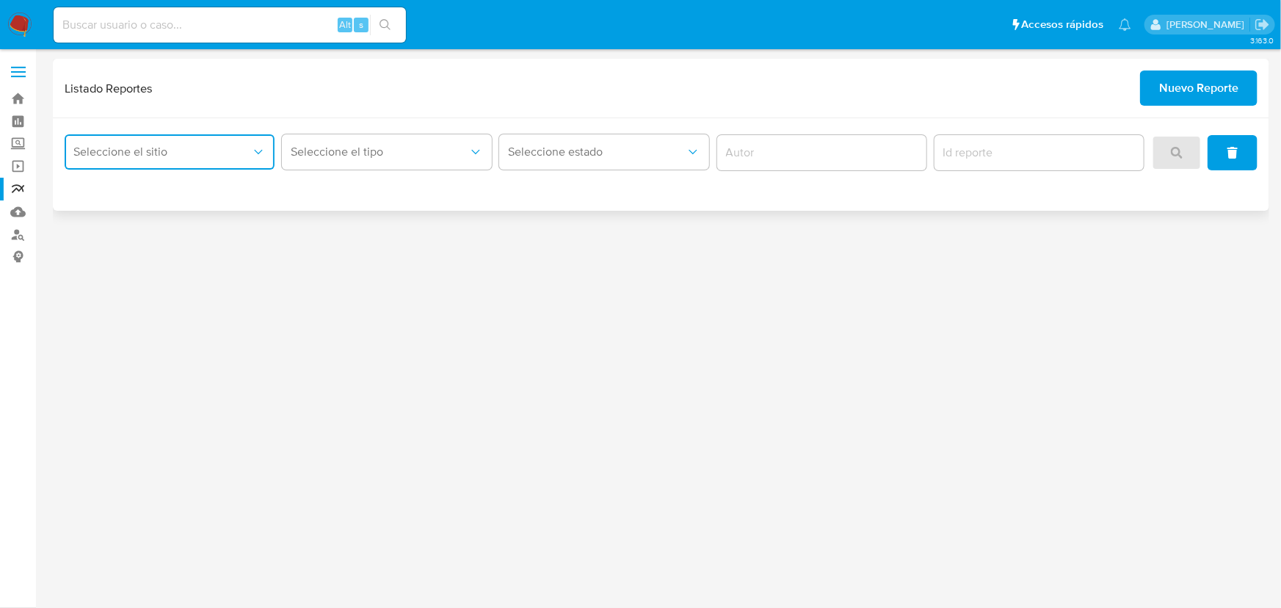
click at [242, 166] on button "Seleccione el sitio" at bounding box center [170, 151] width 210 height 35
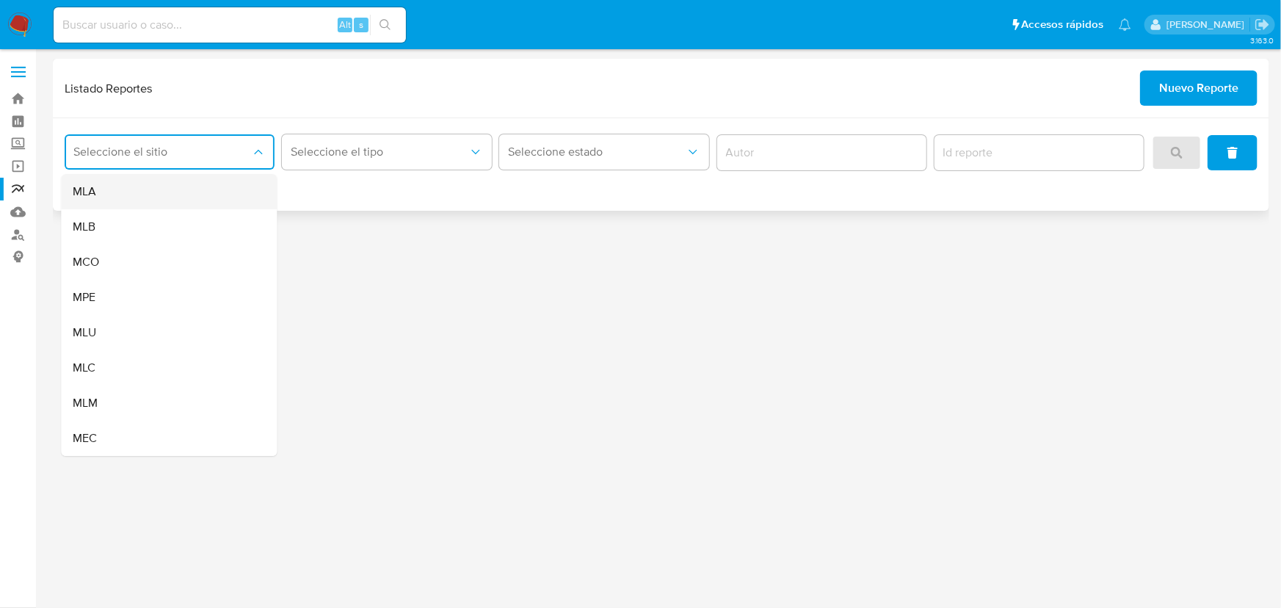
click at [147, 193] on div "MLA" at bounding box center [165, 191] width 184 height 35
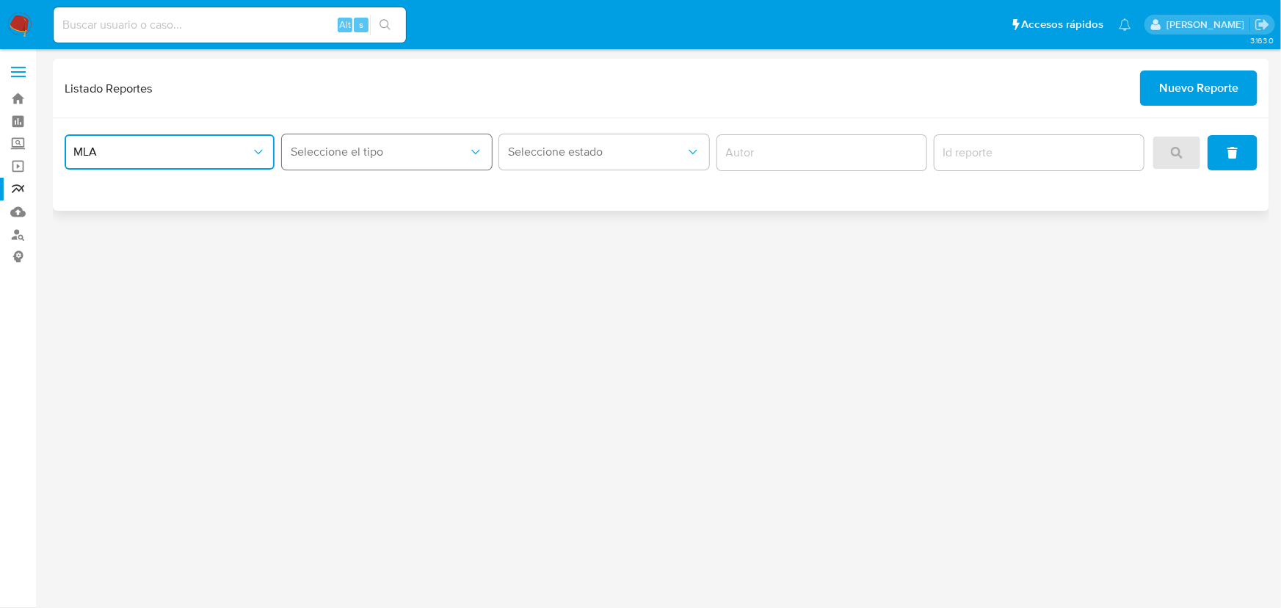
click at [424, 160] on button "Seleccione el tipo" at bounding box center [387, 151] width 210 height 35
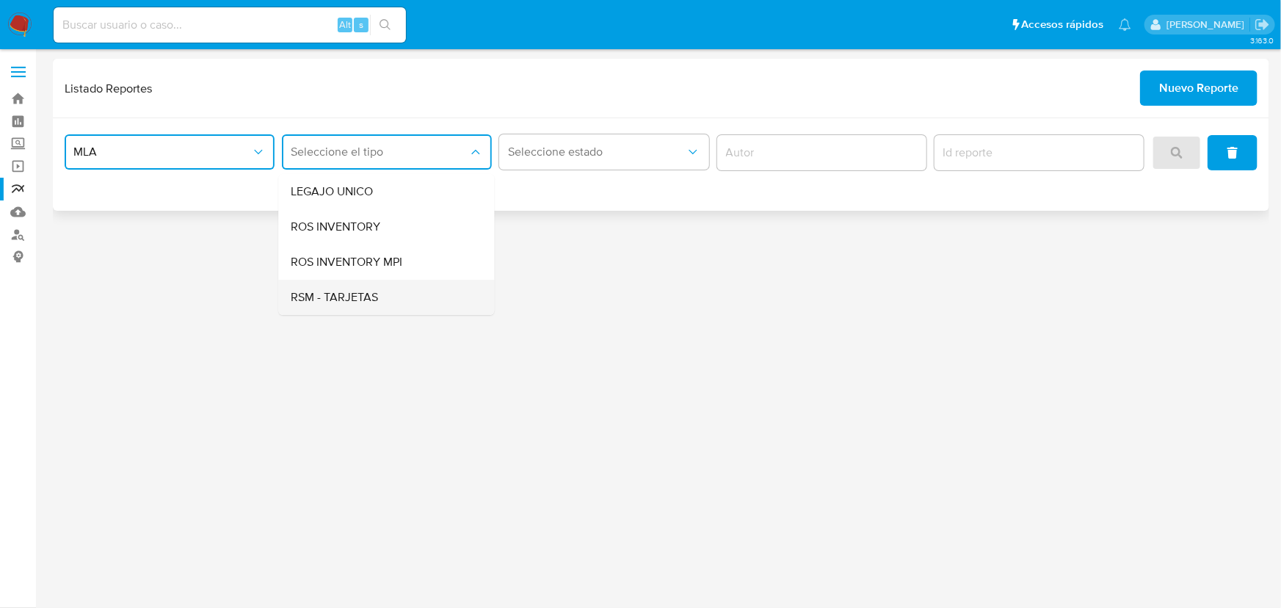
click at [352, 290] on span "RSM - TARJETAS" at bounding box center [334, 297] width 87 height 15
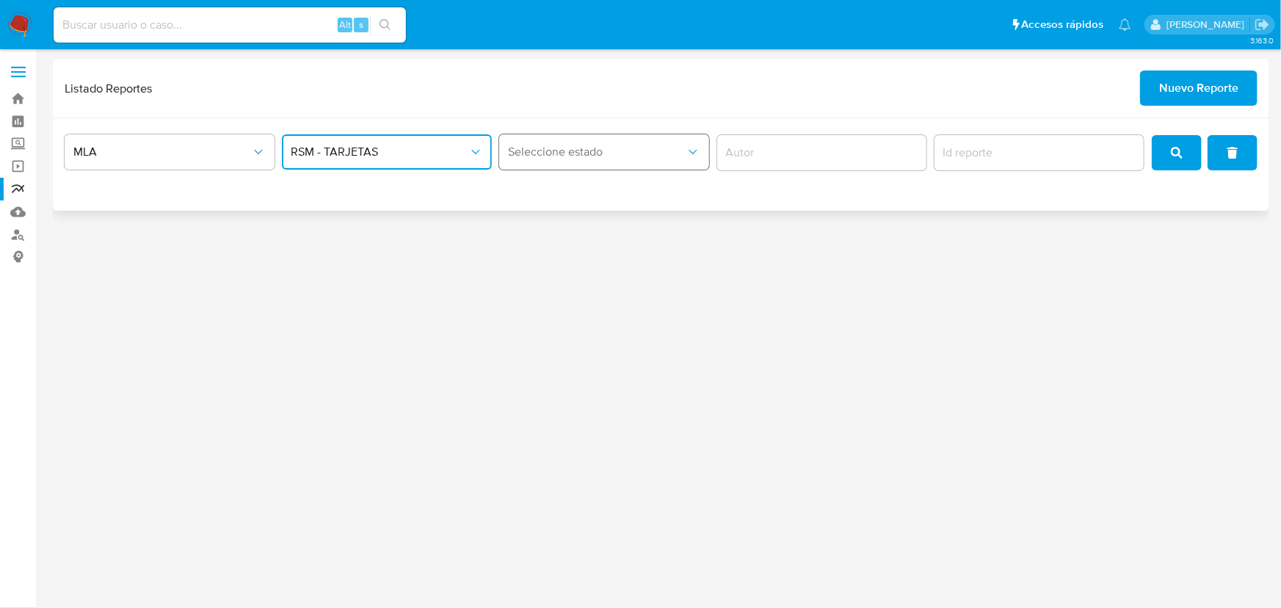
click at [609, 156] on span "Seleccione estado" at bounding box center [597, 152] width 178 height 15
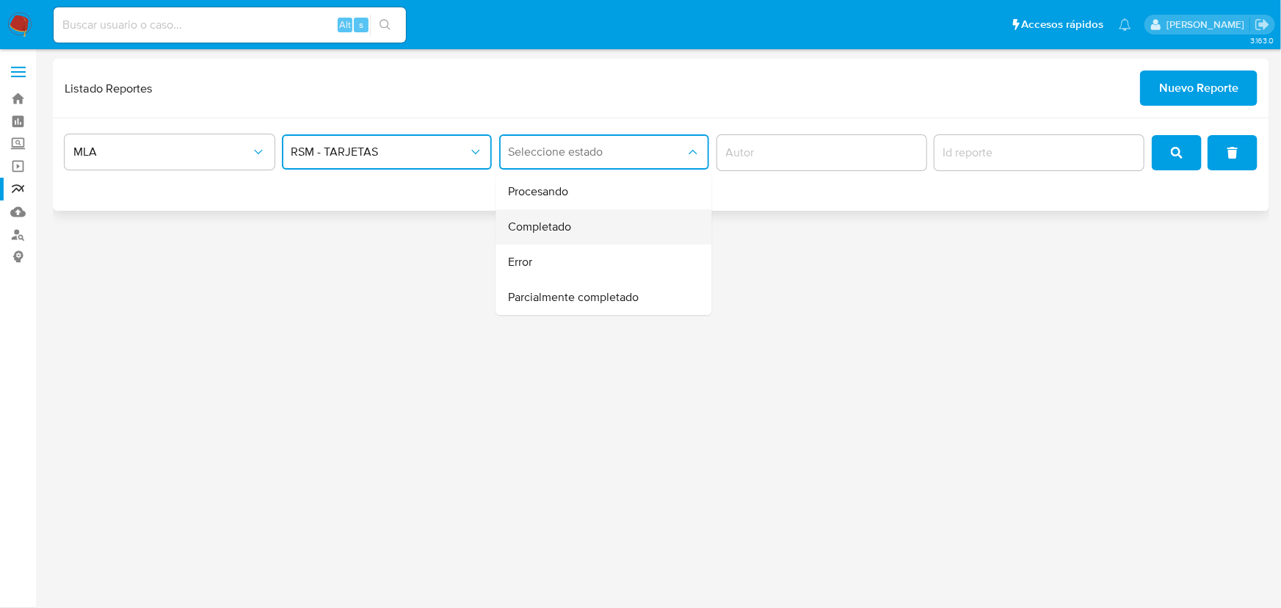
click at [563, 232] on span "Completado" at bounding box center [539, 226] width 63 height 15
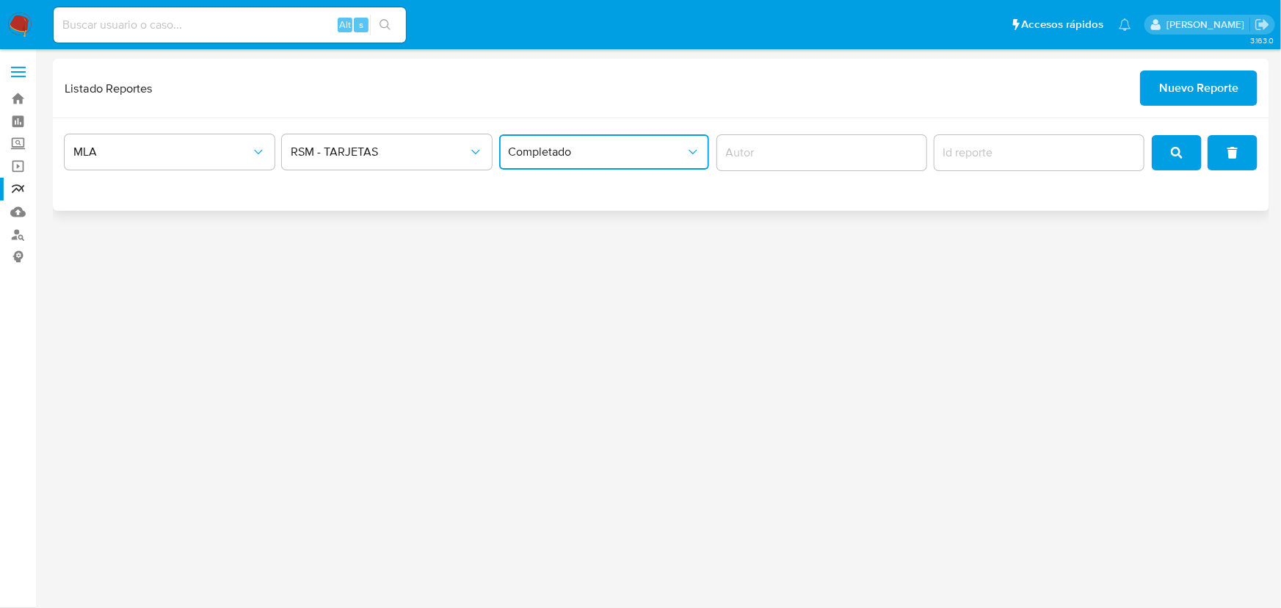
click at [661, 164] on button "Completado" at bounding box center [604, 151] width 210 height 35
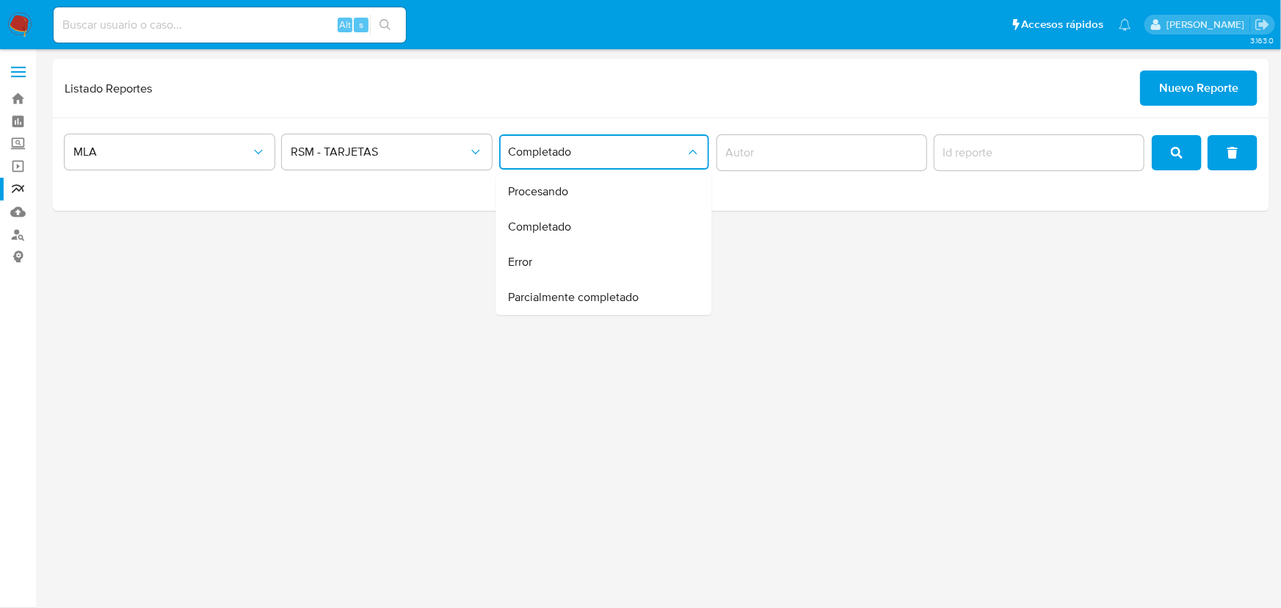
click at [1053, 255] on div "3.163.0" at bounding box center [661, 329] width 1216 height 540
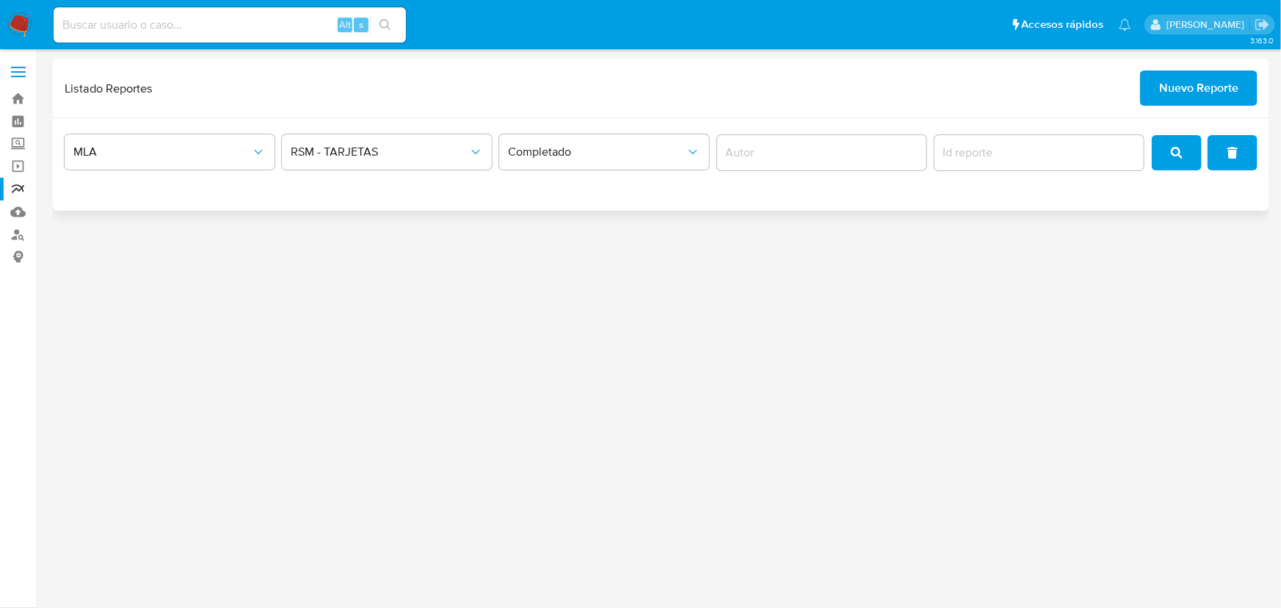
click at [1159, 156] on button "search" at bounding box center [1177, 152] width 50 height 35
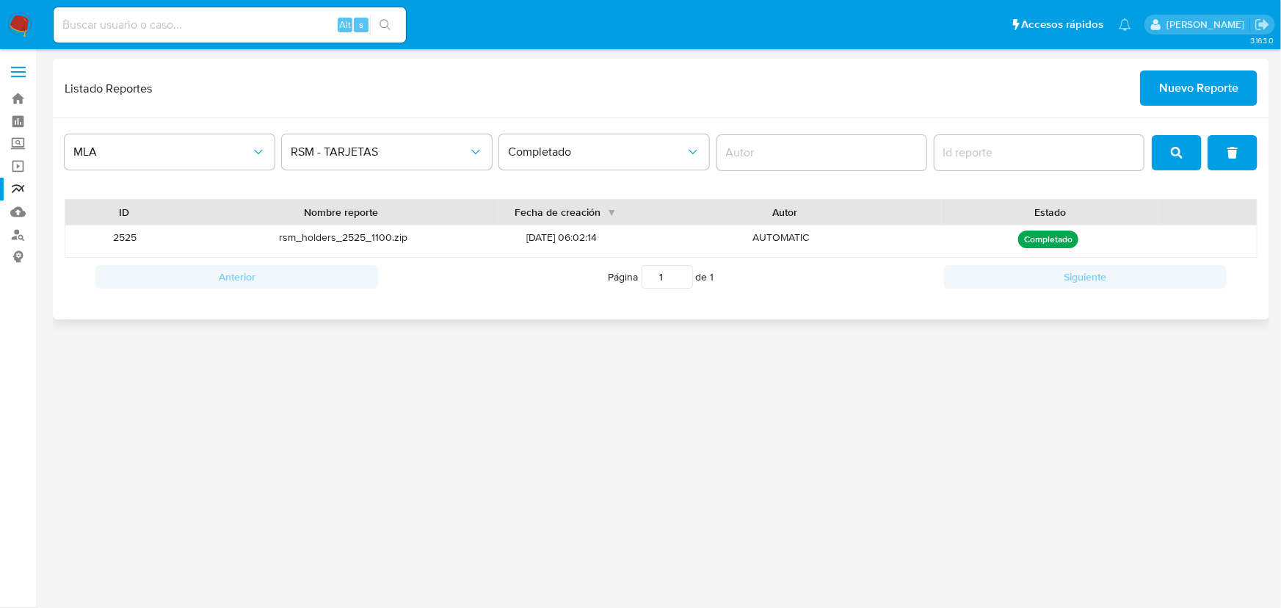
click at [302, 237] on div "rsm_holders_2525_1100.zip" at bounding box center [343, 241] width 318 height 32
click at [371, 228] on div "rsm_holders_2525_1100.zip" at bounding box center [343, 241] width 318 height 32
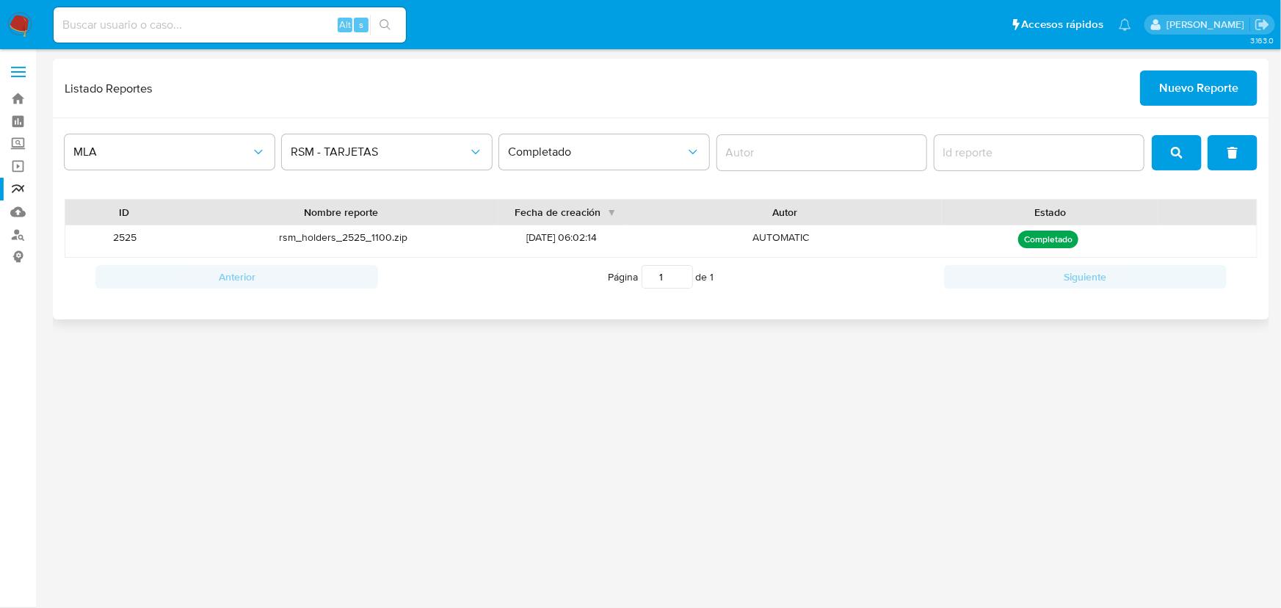
click at [371, 228] on div "rsm_holders_2525_1100.zip" at bounding box center [343, 241] width 318 height 32
